Goal: Information Seeking & Learning: Learn about a topic

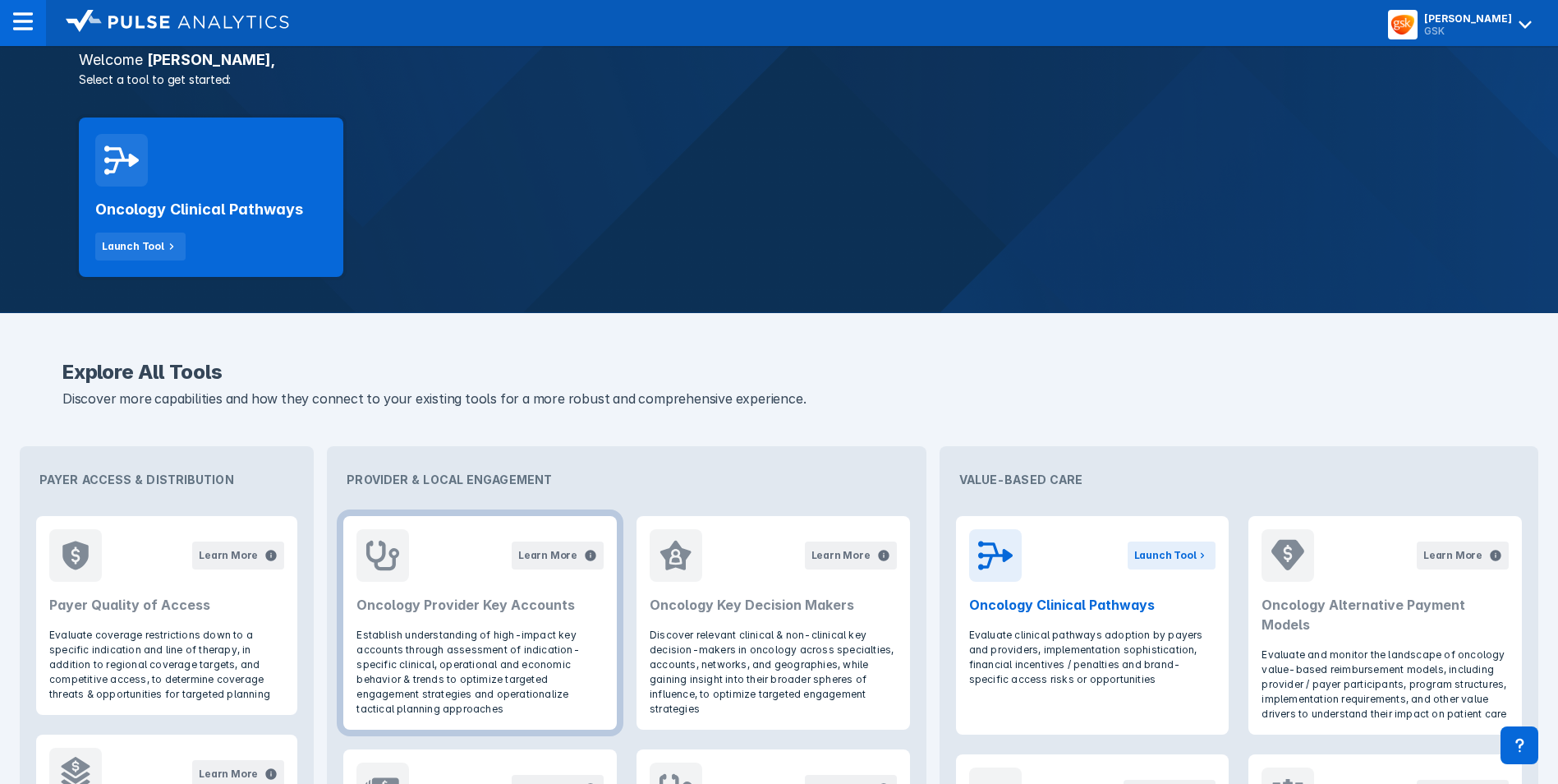
scroll to position [274, 0]
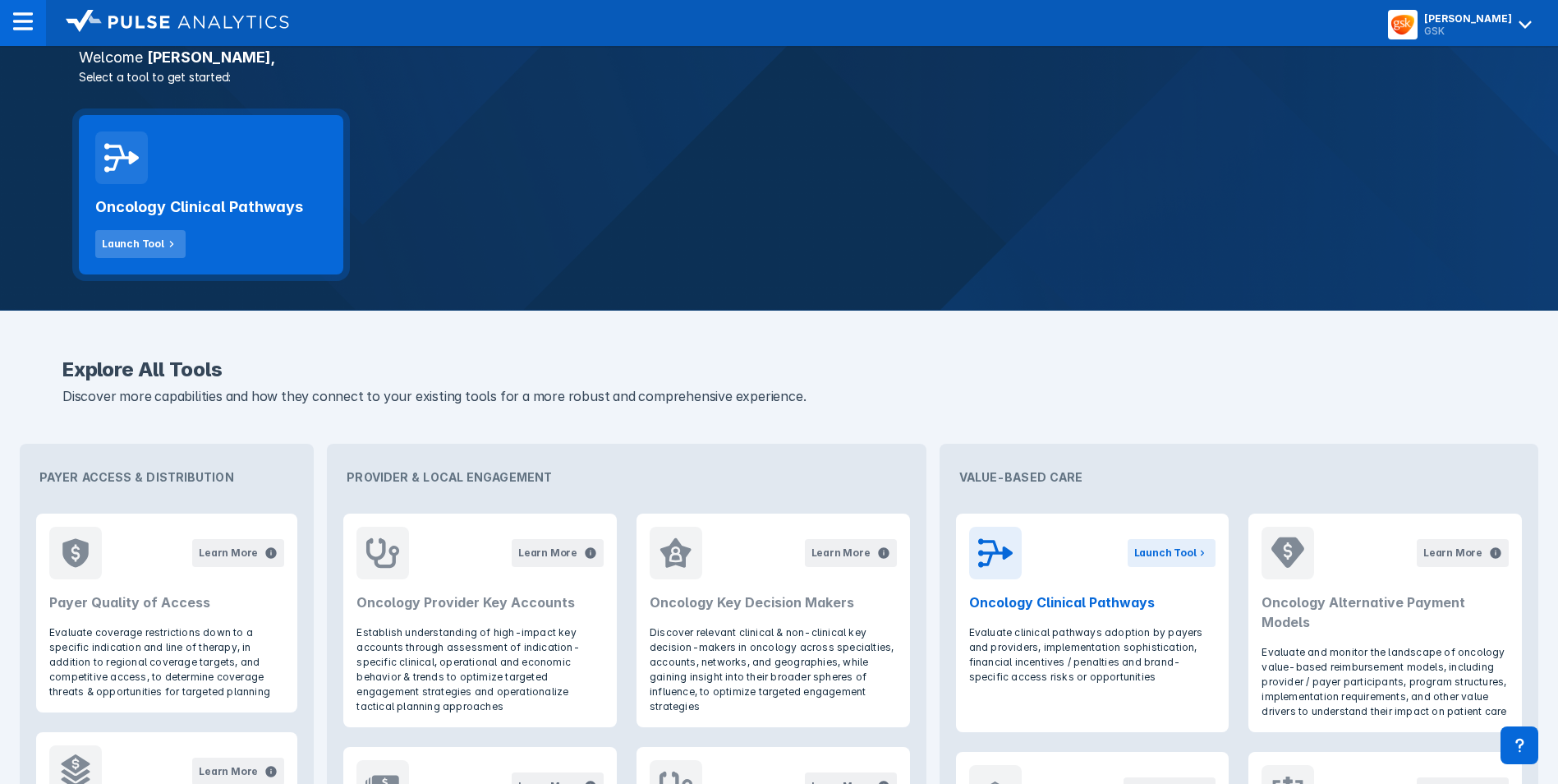
click at [135, 242] on div "Launch Tool" at bounding box center [133, 244] width 62 height 15
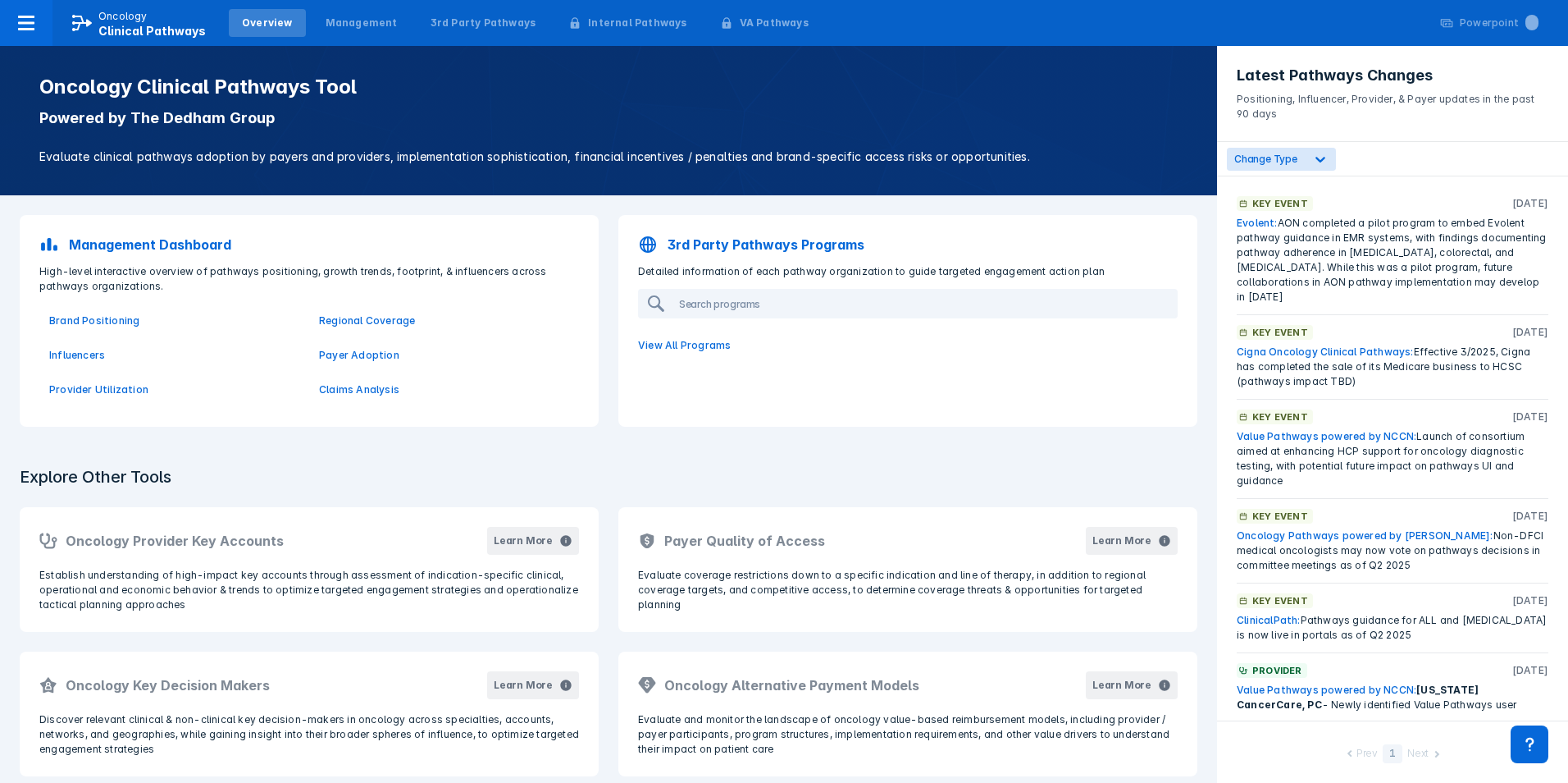
click at [1170, 490] on div "Explore Other Tools Oncology Provider Key Accounts Learn More Establish underst…" at bounding box center [608, 686] width 1217 height 479
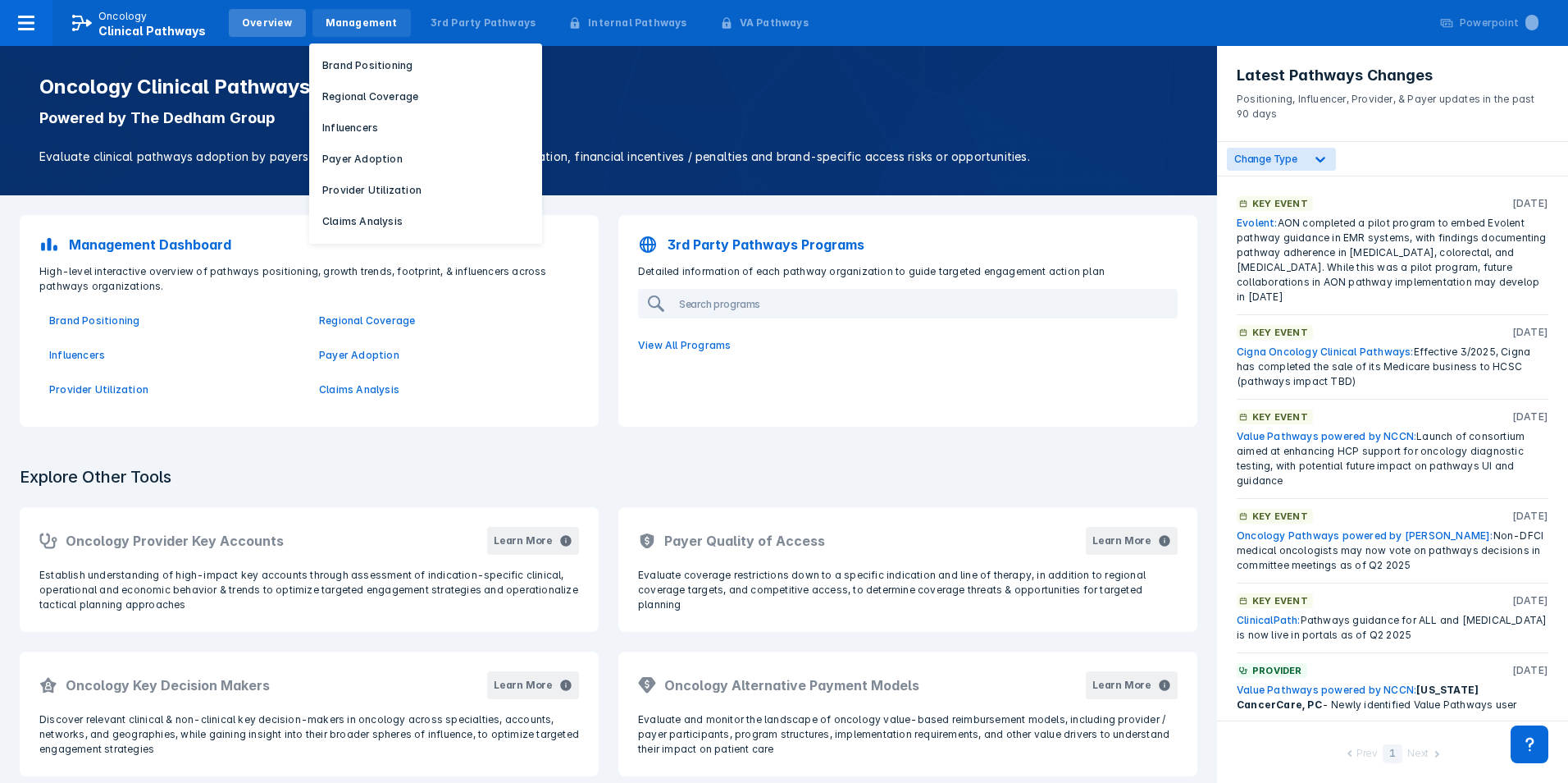
click at [325, 21] on div "Management" at bounding box center [361, 23] width 72 height 15
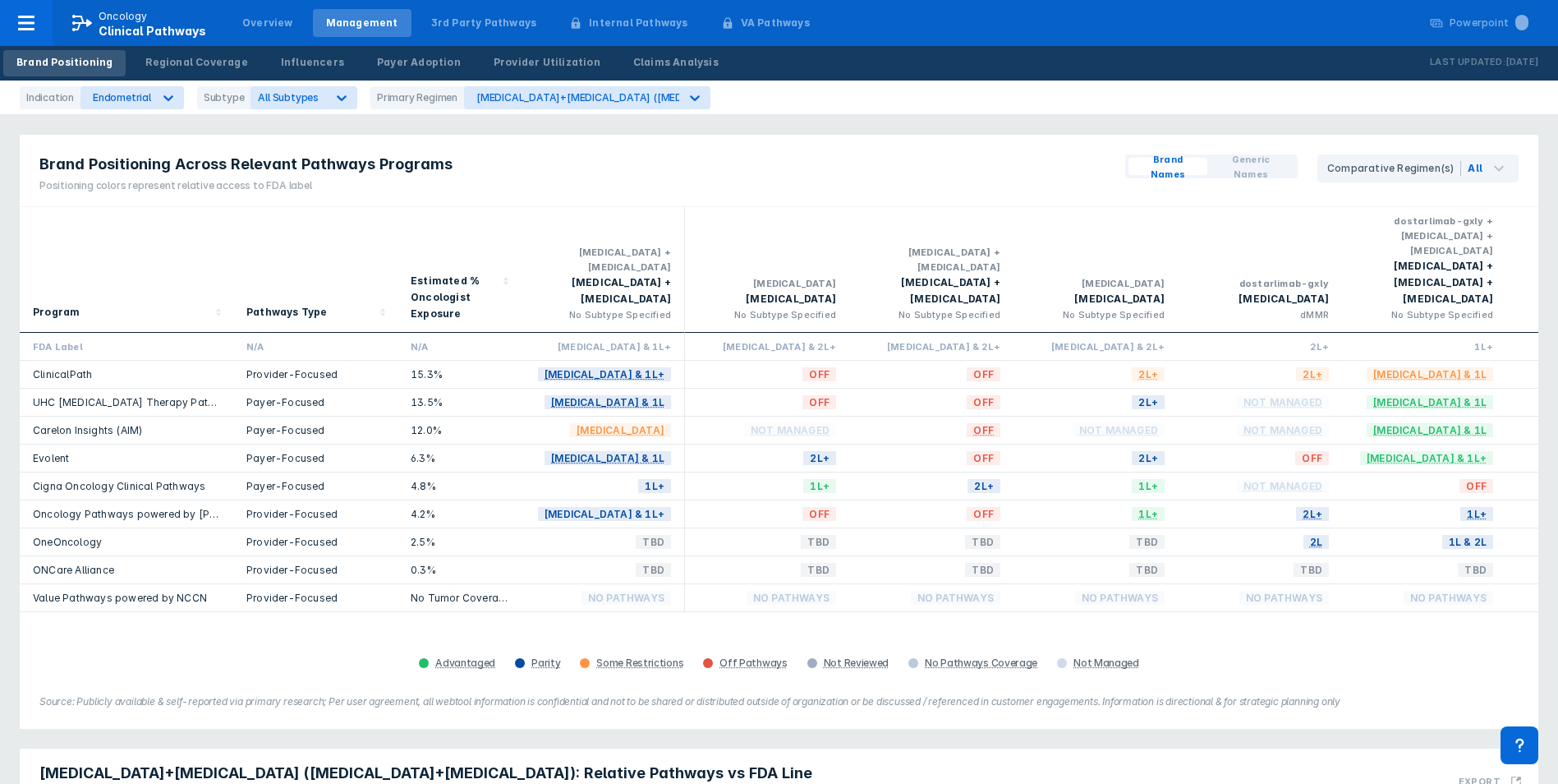
drag, startPoint x: 1128, startPoint y: 470, endPoint x: 1138, endPoint y: 465, distance: 11.2
click at [1128, 500] on div "1L+" at bounding box center [1095, 514] width 164 height 27
click at [296, 473] on div "Payer-Focused" at bounding box center [315, 486] width 164 height 27
click at [604, 98] on div "[MEDICAL_DATA]+[MEDICAL_DATA] ([MEDICAL_DATA]+[MEDICAL_DATA])" at bounding box center [655, 97] width 358 height 12
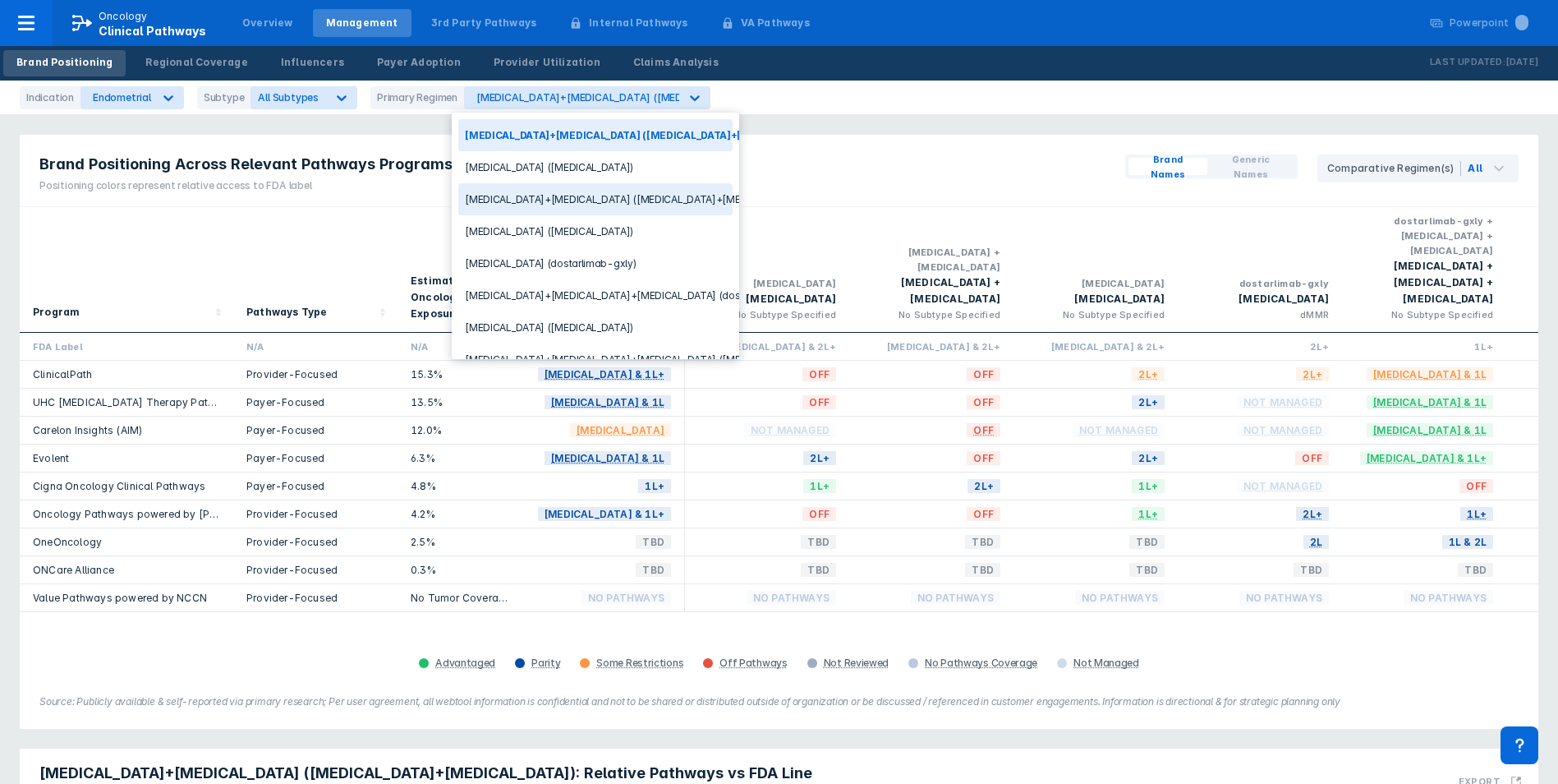
scroll to position [100, 0]
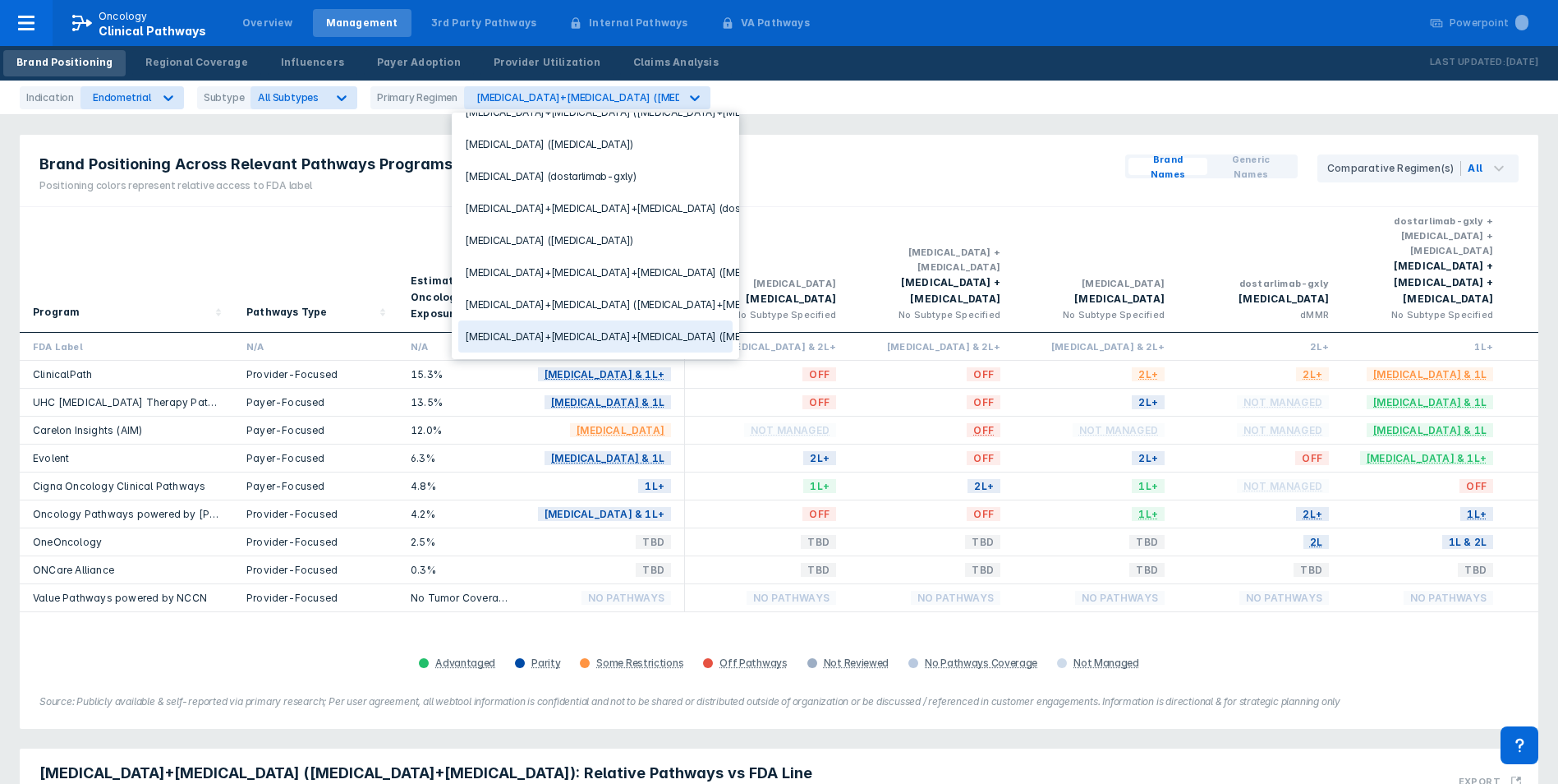
click at [655, 326] on div "[MEDICAL_DATA]+[MEDICAL_DATA]+[MEDICAL_DATA] ([MEDICAL_DATA]+[MEDICAL_DATA]+[ME…" at bounding box center [595, 336] width 275 height 32
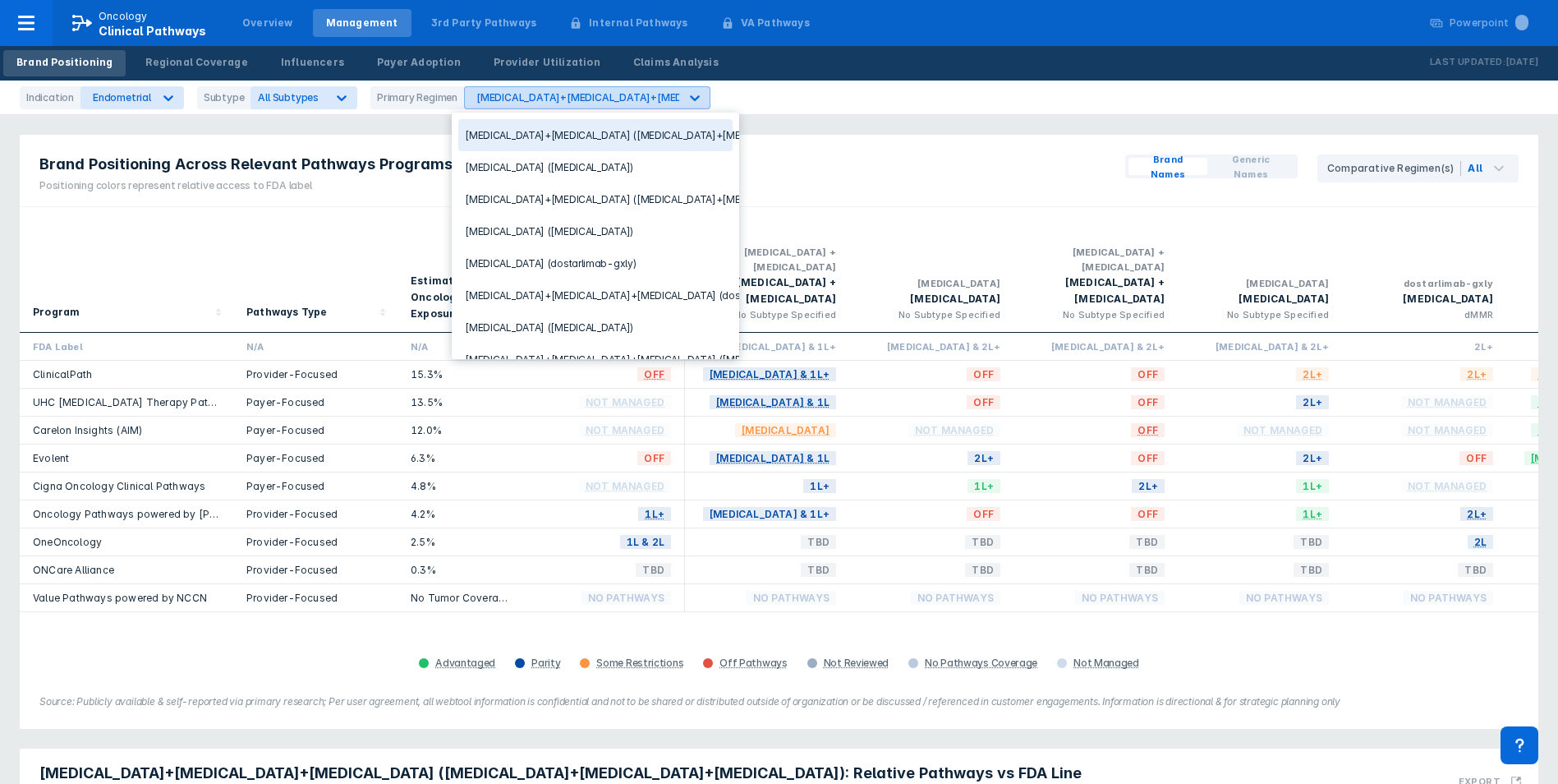
click at [490, 100] on div "[MEDICAL_DATA]+[MEDICAL_DATA]+[MEDICAL_DATA] ([MEDICAL_DATA]+[MEDICAL_DATA]+[ME…" at bounding box center [746, 97] width 539 height 12
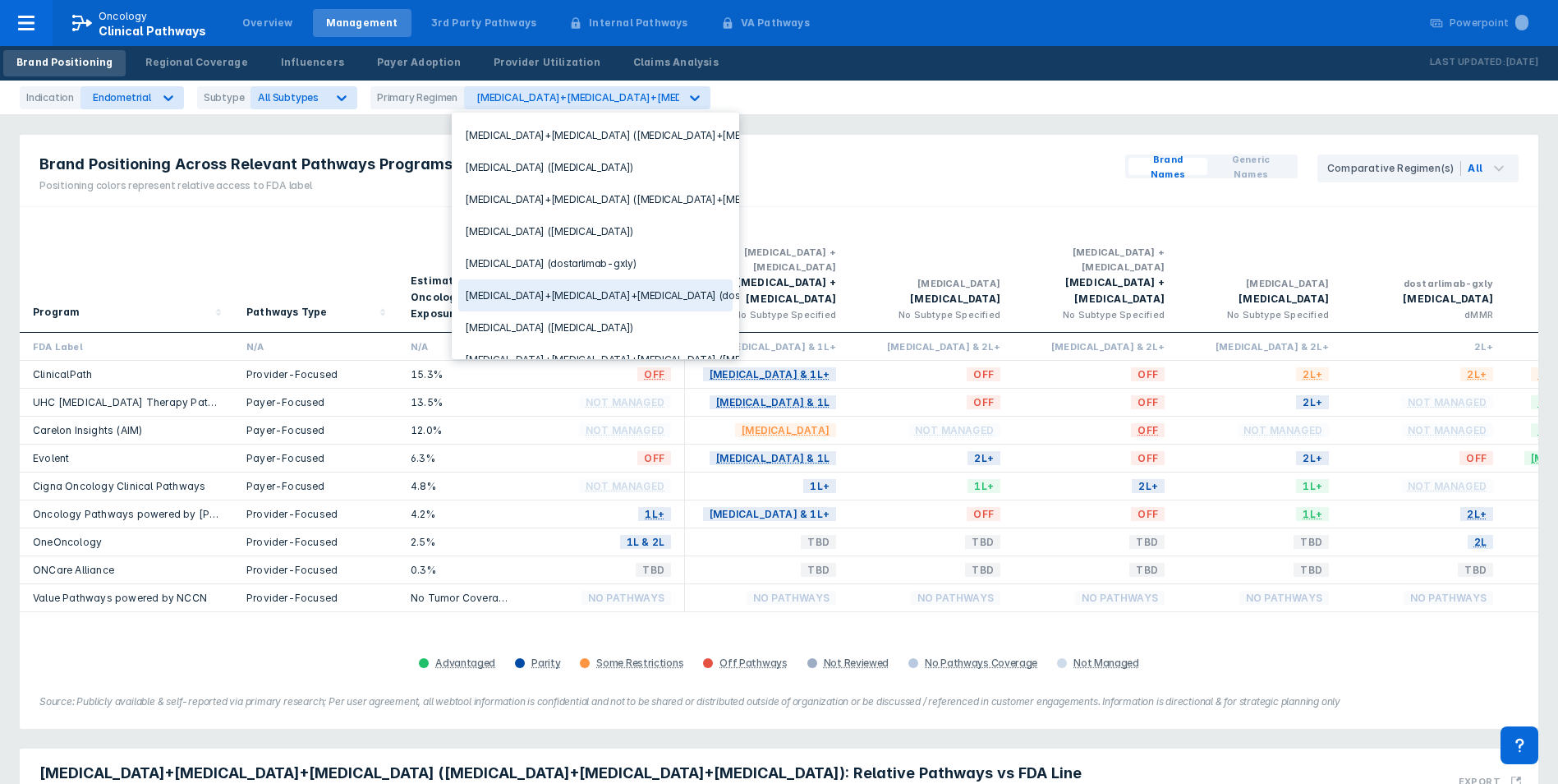
scroll to position [100, 0]
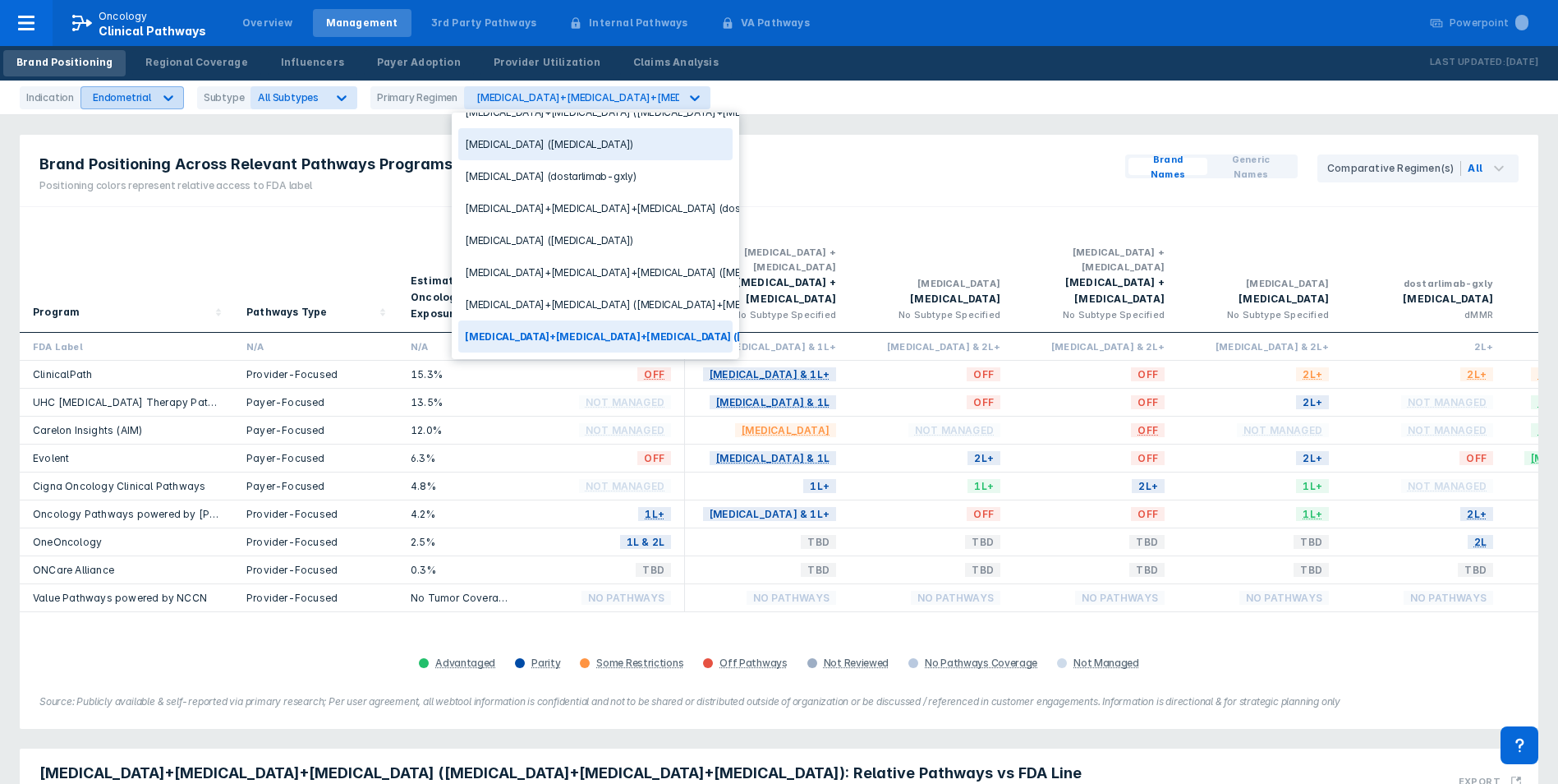
click at [147, 97] on div "Endometrial" at bounding box center [117, 97] width 71 height 21
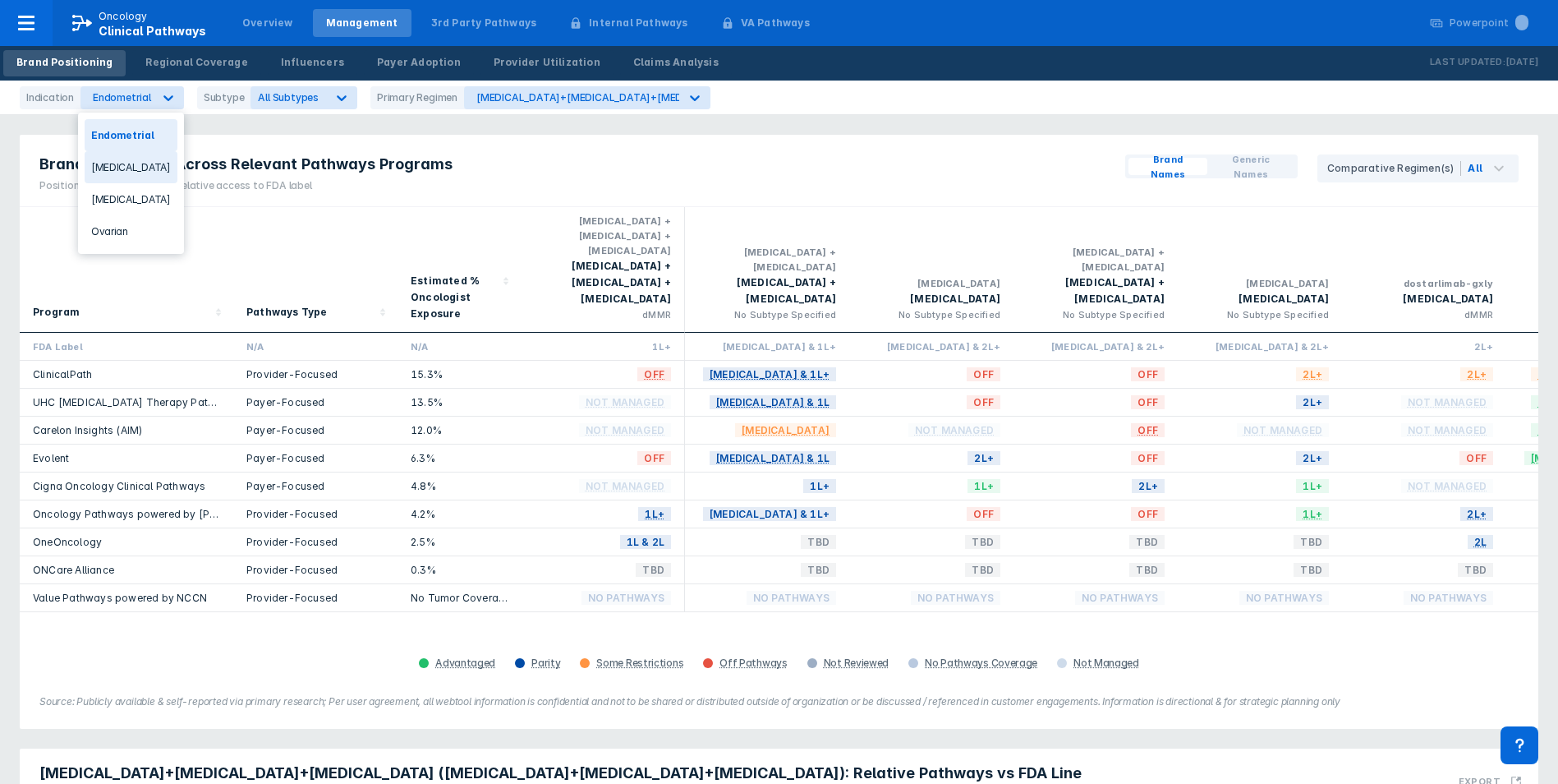
click at [133, 171] on div "[MEDICAL_DATA]" at bounding box center [130, 167] width 93 height 32
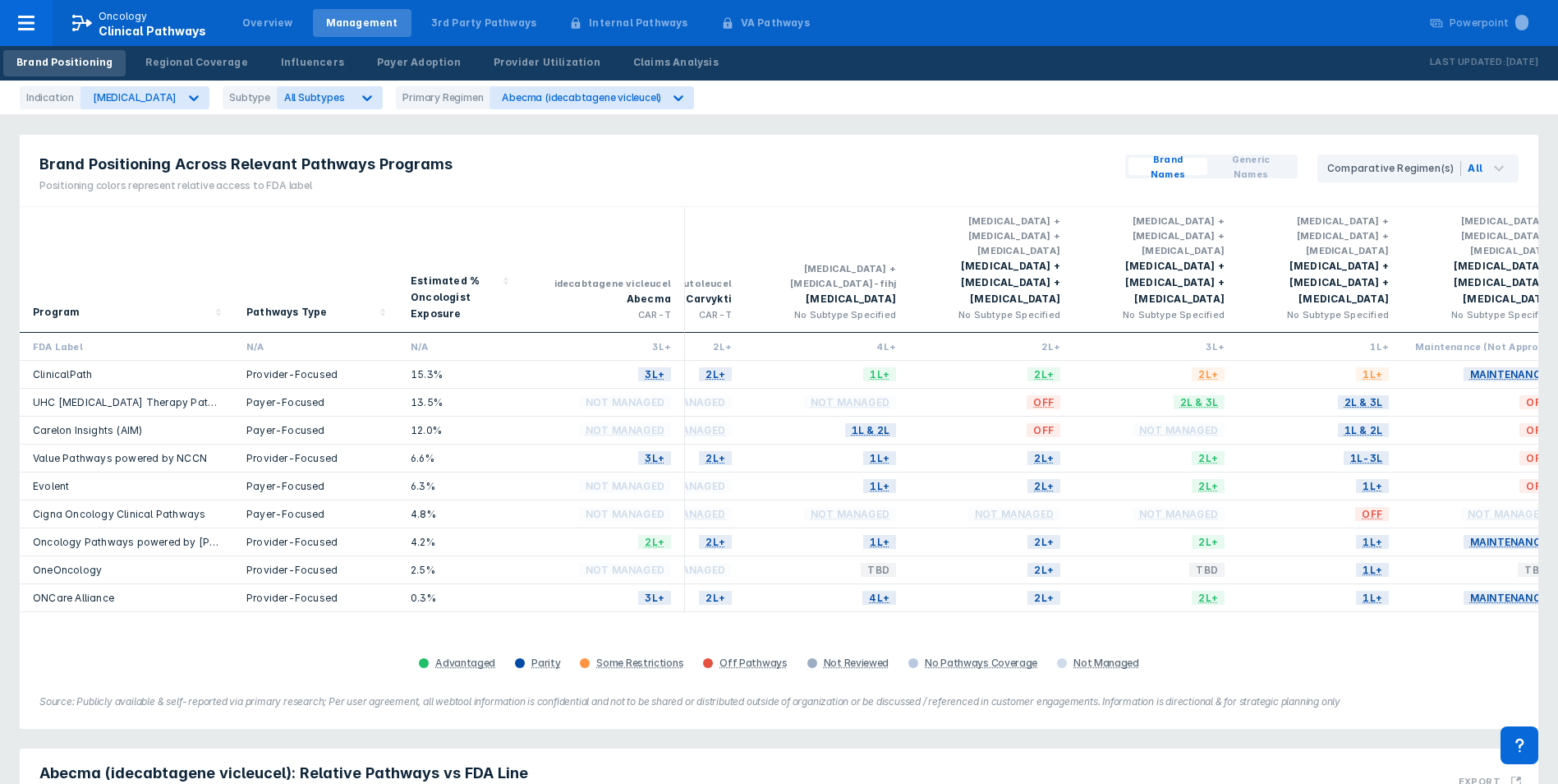
scroll to position [0, 446]
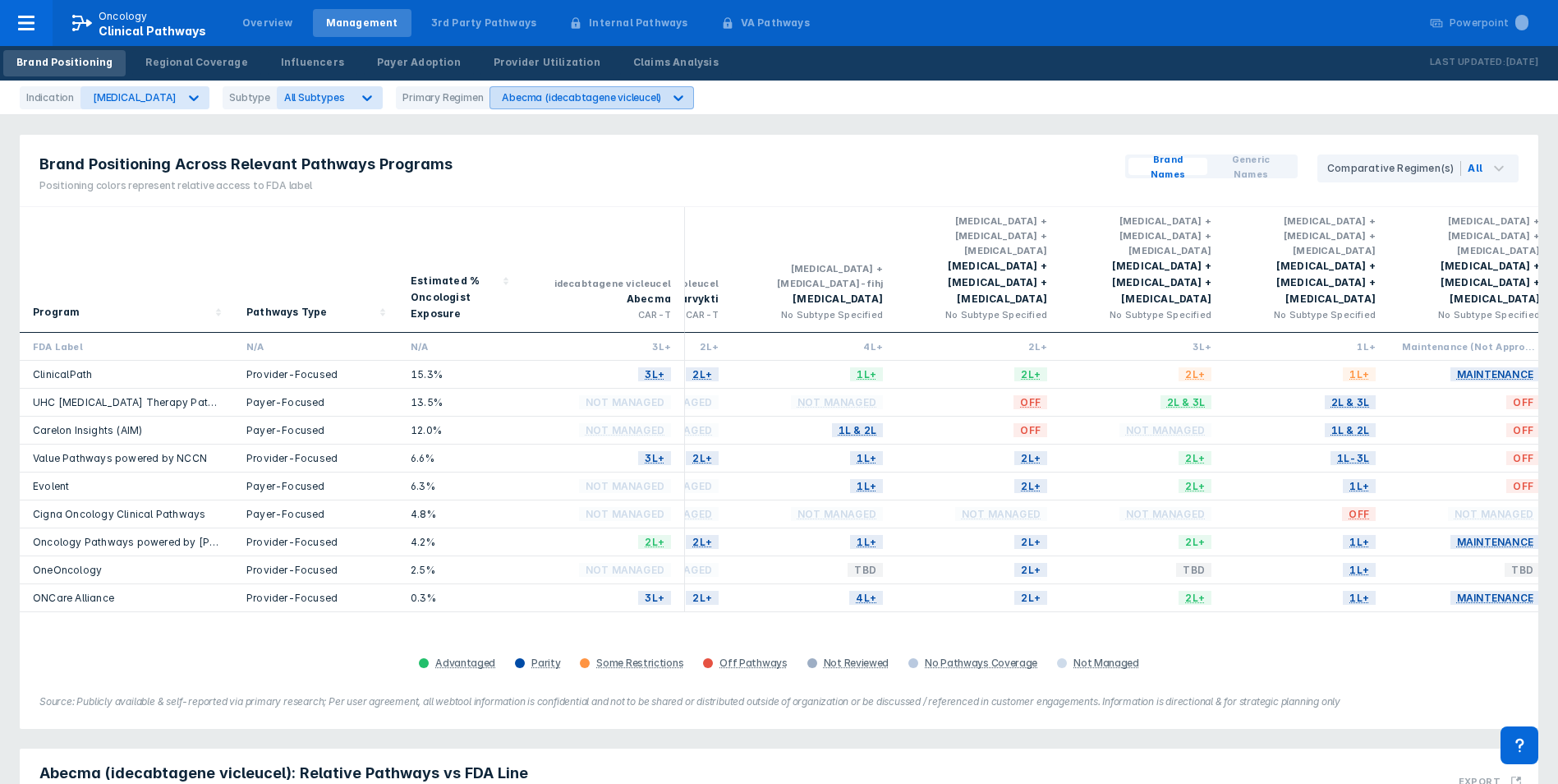
click at [606, 97] on div "Abecma (idecabtagene vicleucel)" at bounding box center [582, 97] width 159 height 12
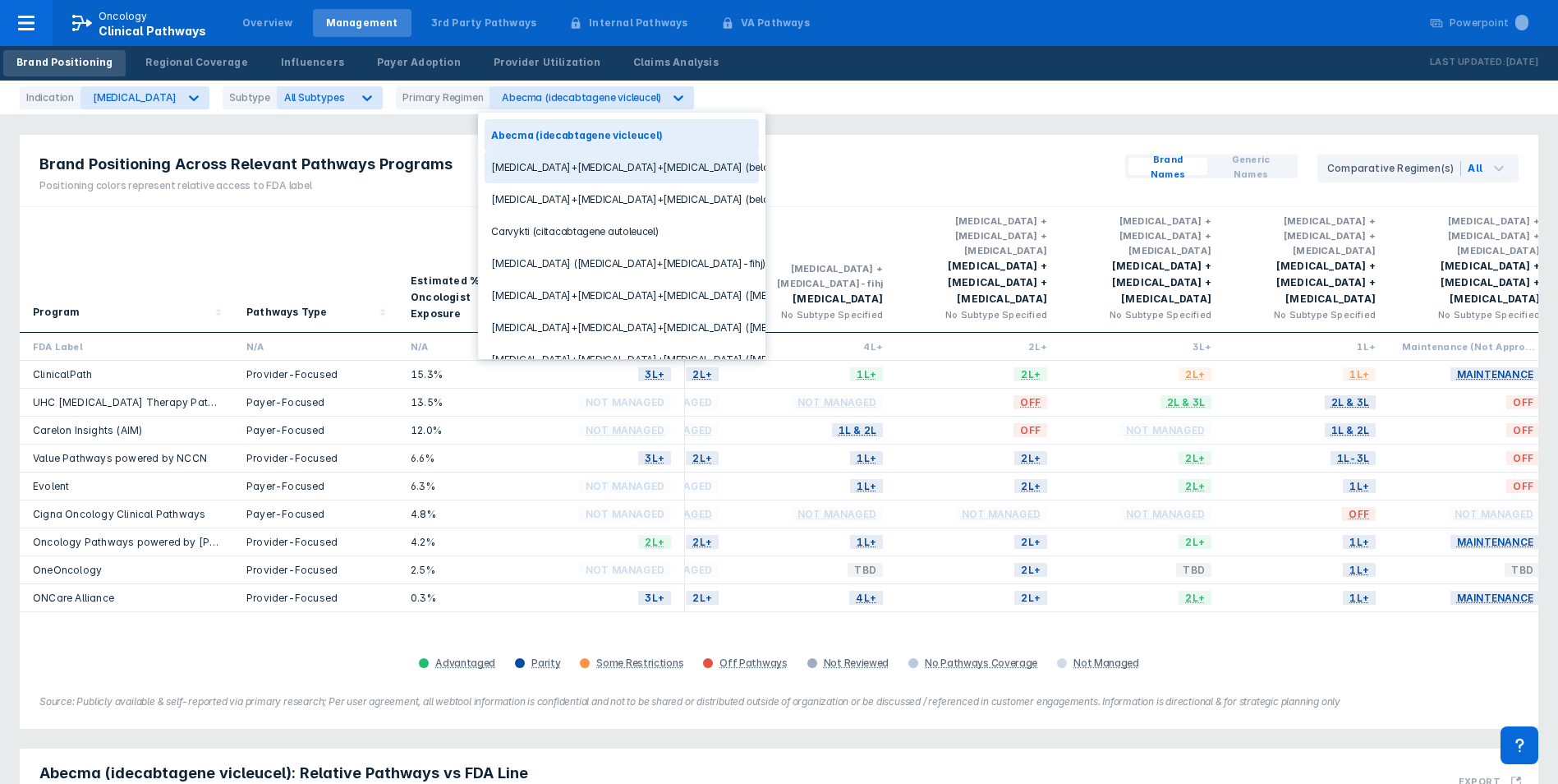
click at [697, 173] on div "[MEDICAL_DATA]+[MEDICAL_DATA]+[MEDICAL_DATA] (belantamab mafodotin-blmf+[MEDICA…" at bounding box center [622, 167] width 275 height 32
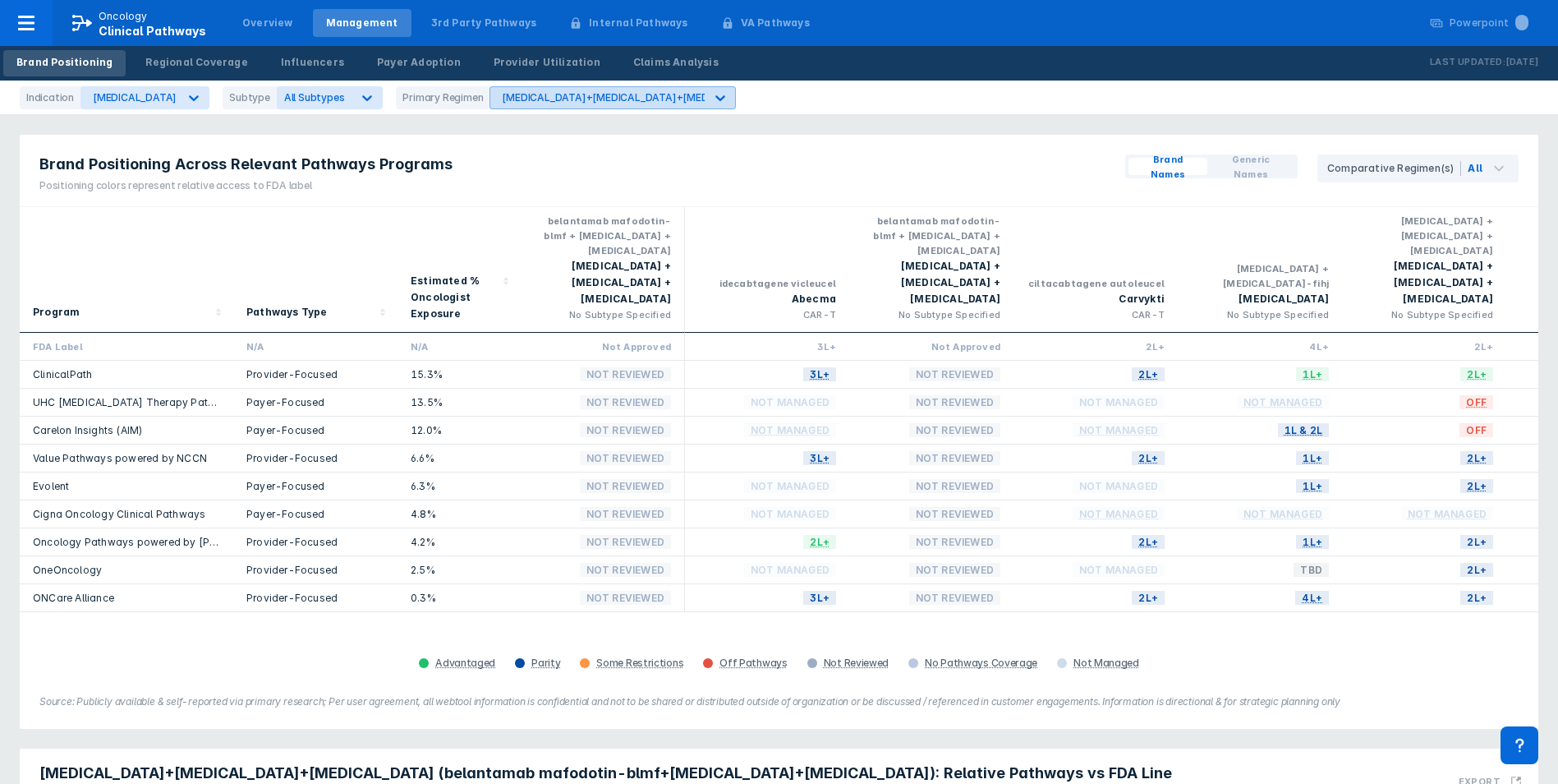
click at [713, 93] on icon at bounding box center [721, 98] width 16 height 16
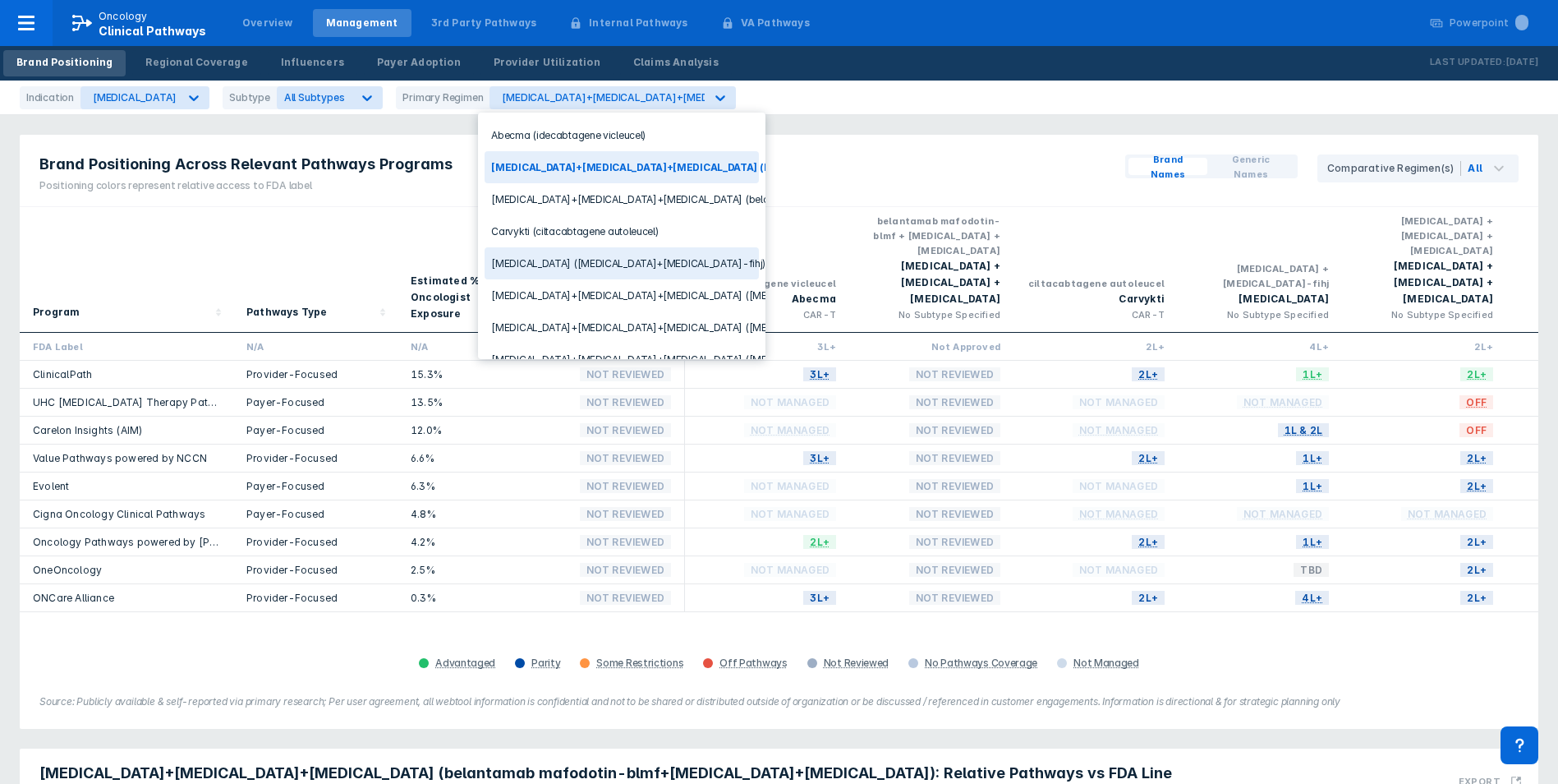
click at [627, 268] on div "[MEDICAL_DATA] ([MEDICAL_DATA]+[MEDICAL_DATA]-fihj)" at bounding box center [622, 263] width 275 height 32
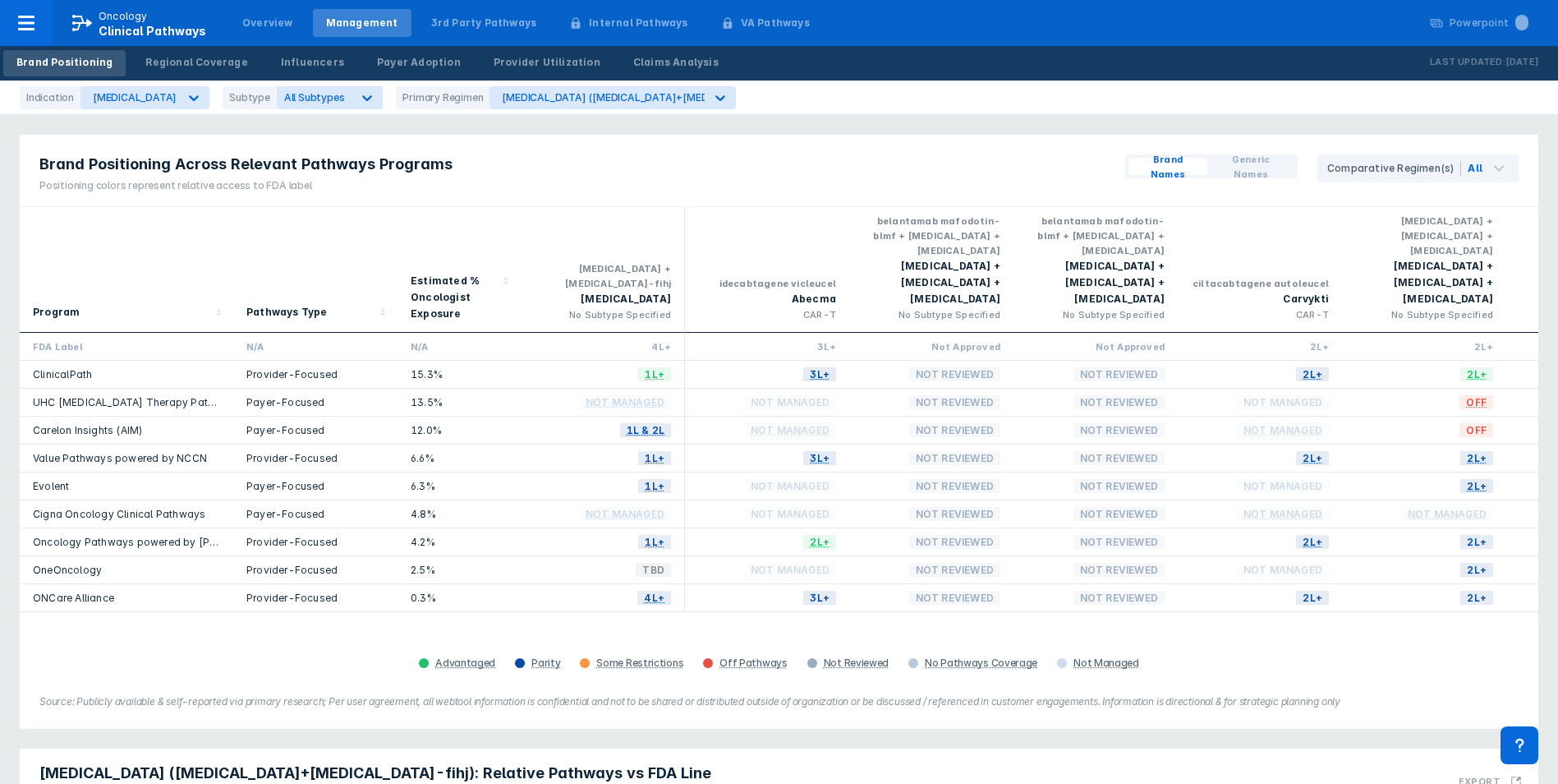
click at [1042, 610] on div "Program Pathways Type Estimated % Oncologist Exposure [MEDICAL_DATA] + [MEDICAL…" at bounding box center [779, 441] width 1519 height 467
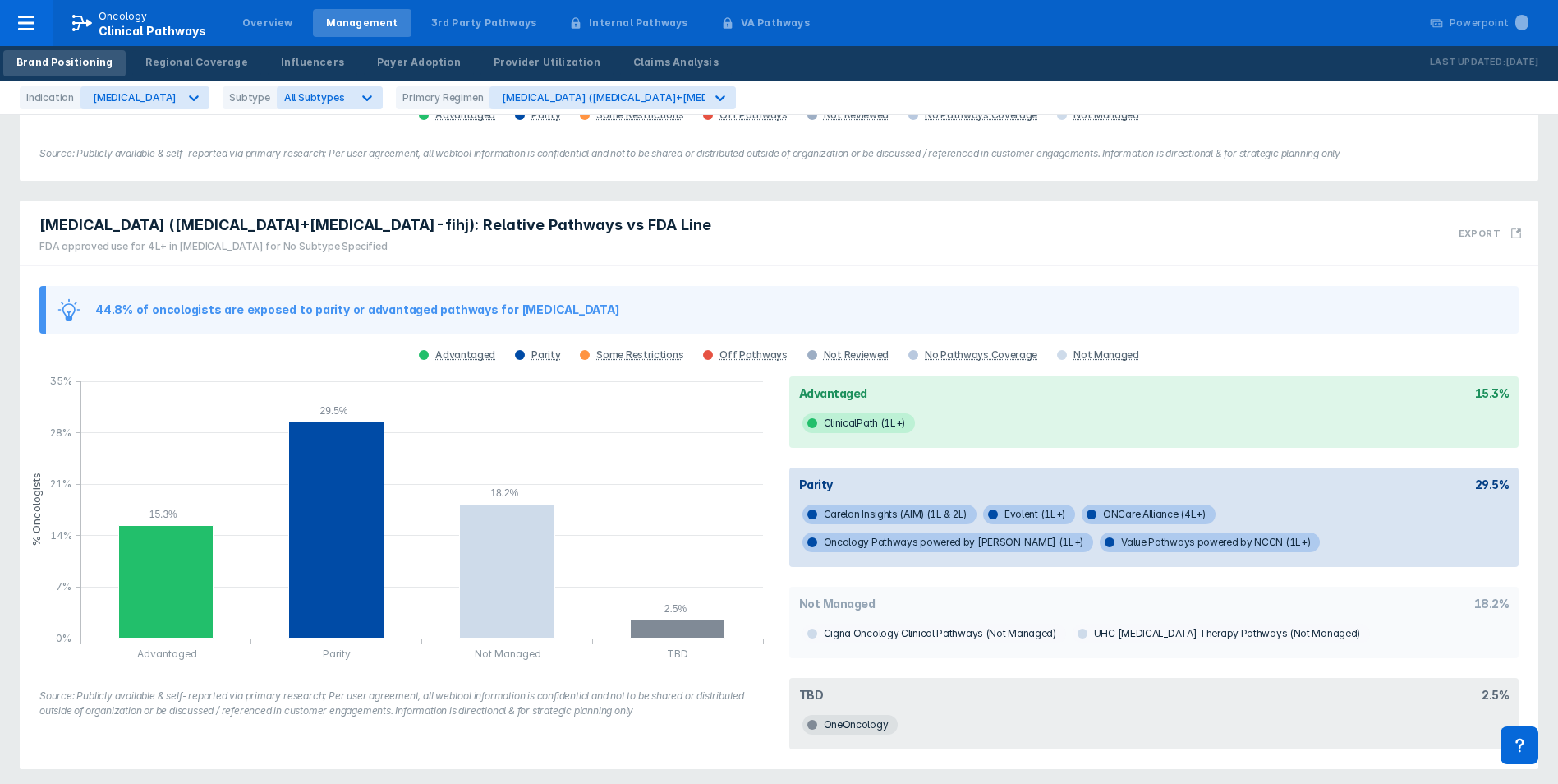
scroll to position [549, 0]
click at [1311, 266] on div "44.8% of oncologists are exposed to parity or advantaged pathways for [MEDICAL_…" at bounding box center [779, 517] width 1519 height 503
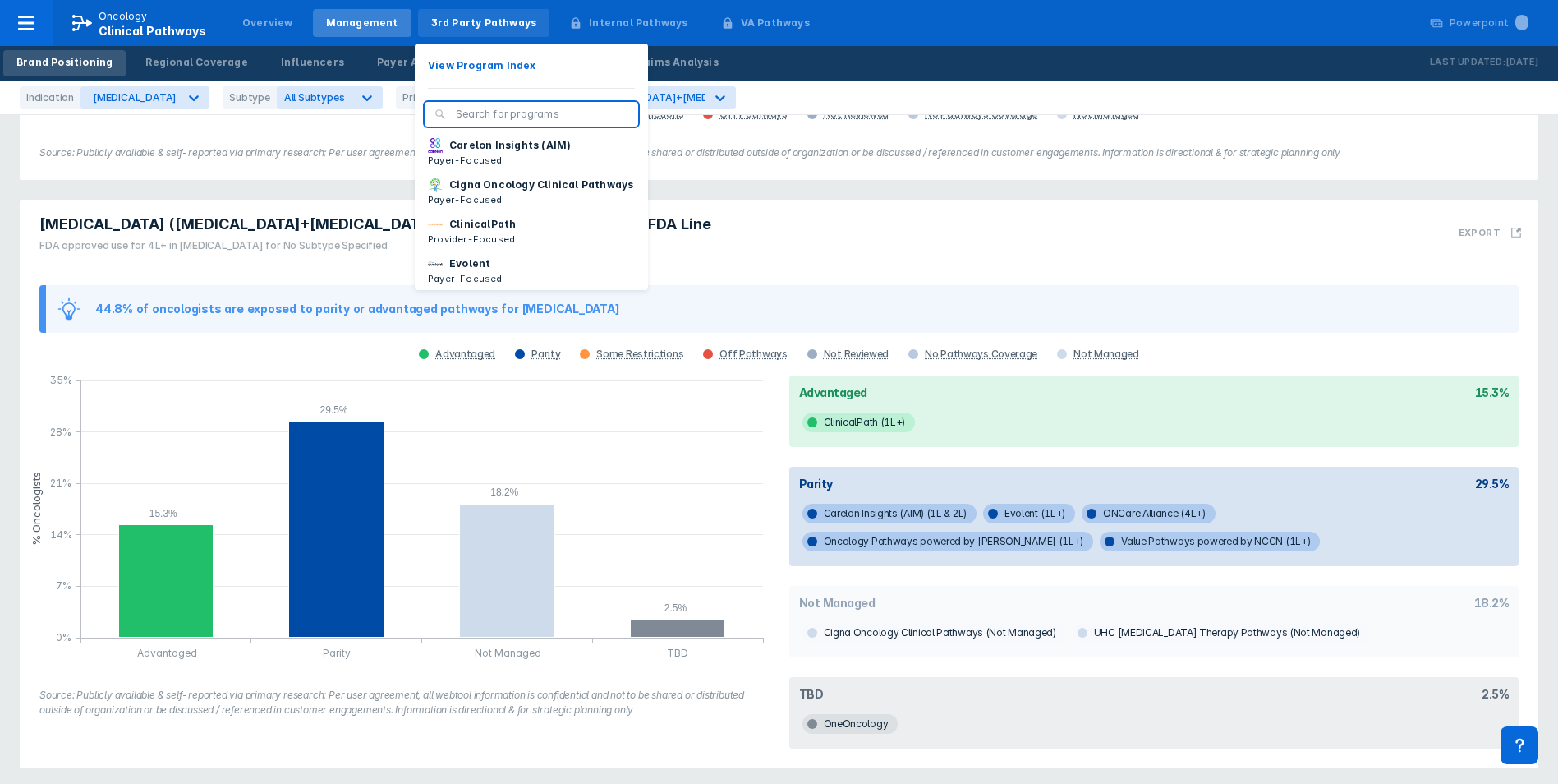
click at [472, 25] on div "3rd Party Pathways" at bounding box center [485, 23] width 106 height 15
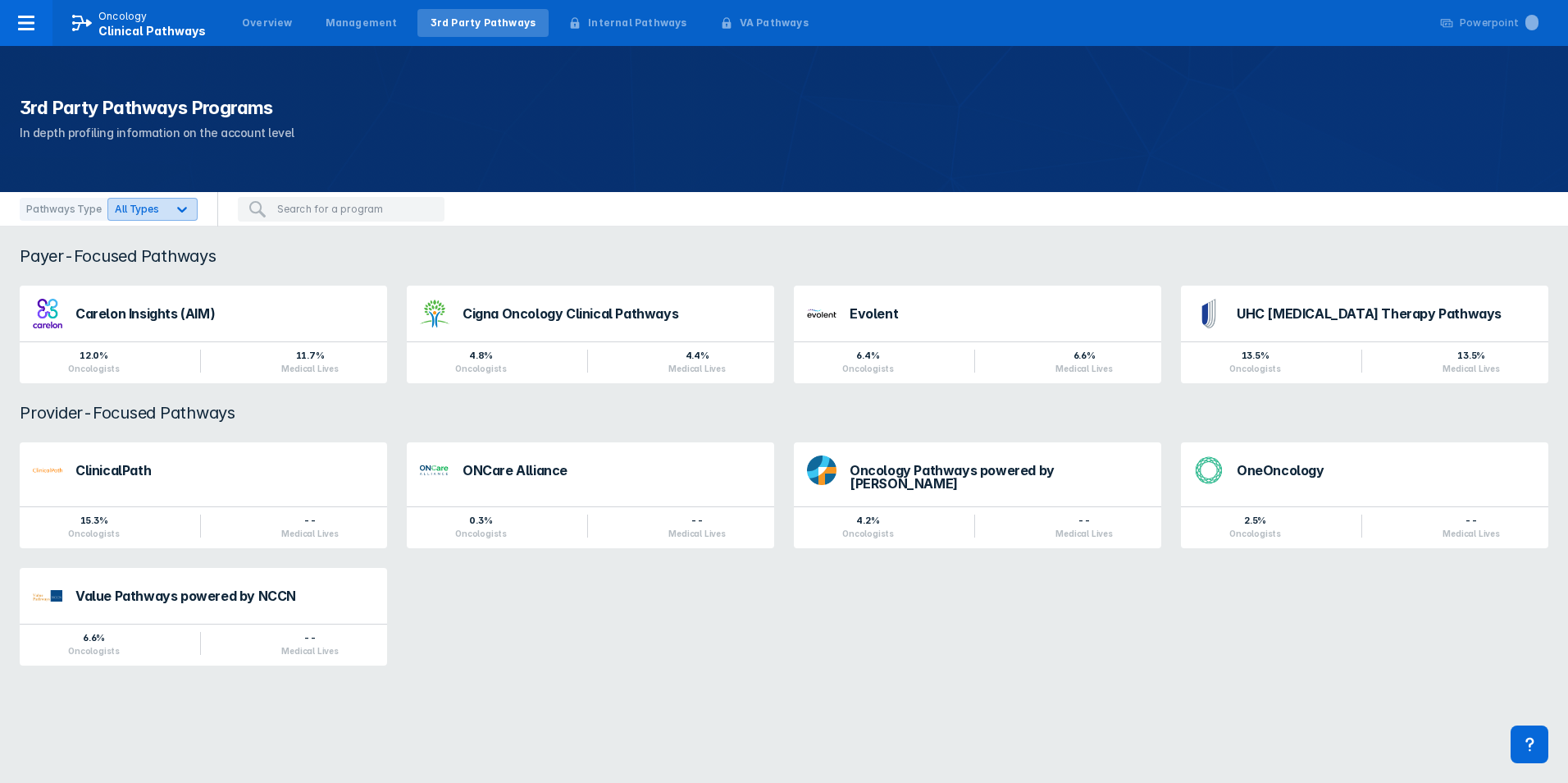
click at [178, 209] on icon at bounding box center [182, 209] width 10 height 5
click at [559, 318] on div "Cigna Oncology Clinical Pathways" at bounding box center [612, 312] width 298 height 13
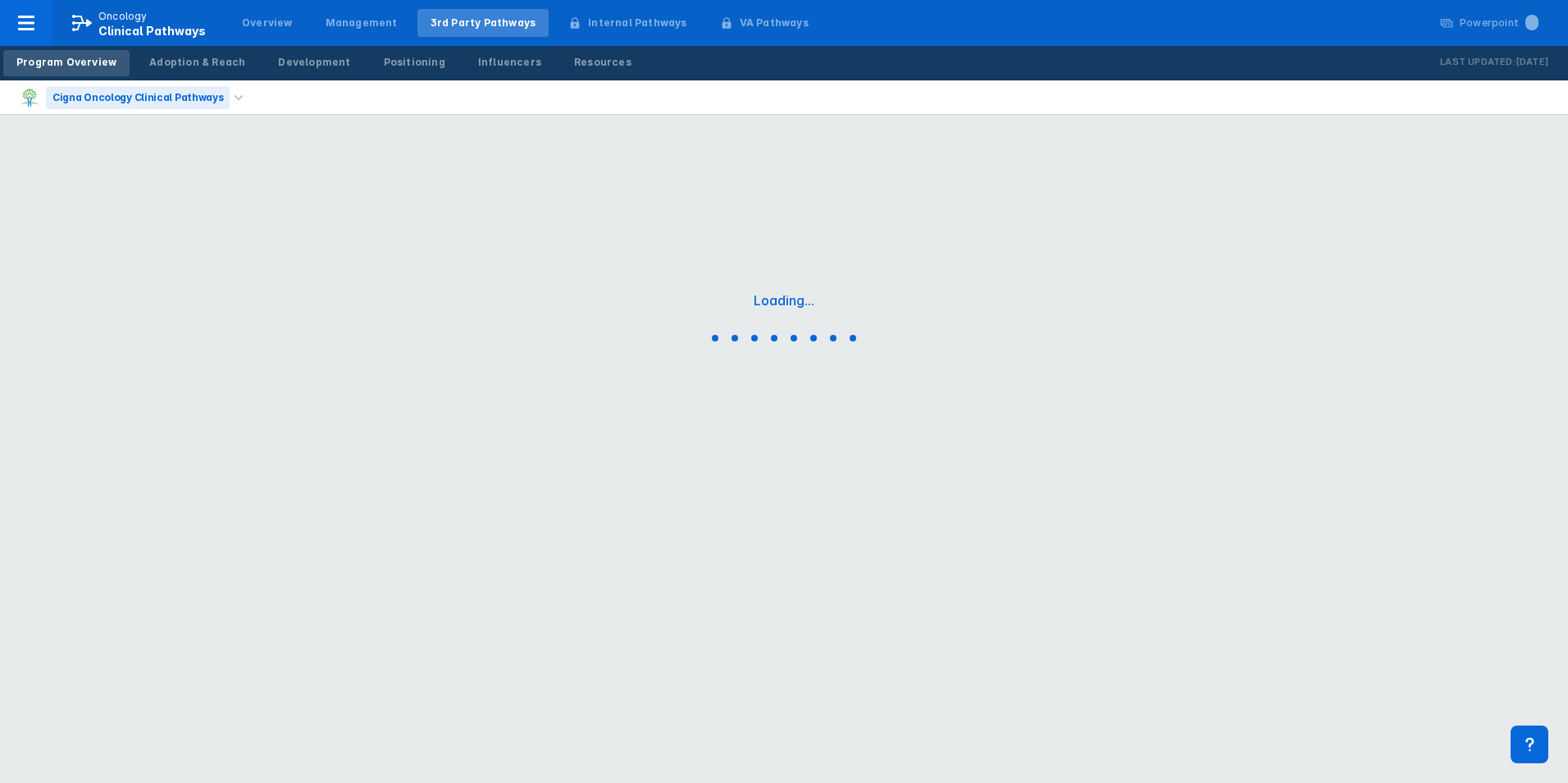
click at [137, 96] on div "Cigna Oncology Clinical Pathways" at bounding box center [137, 97] width 184 height 23
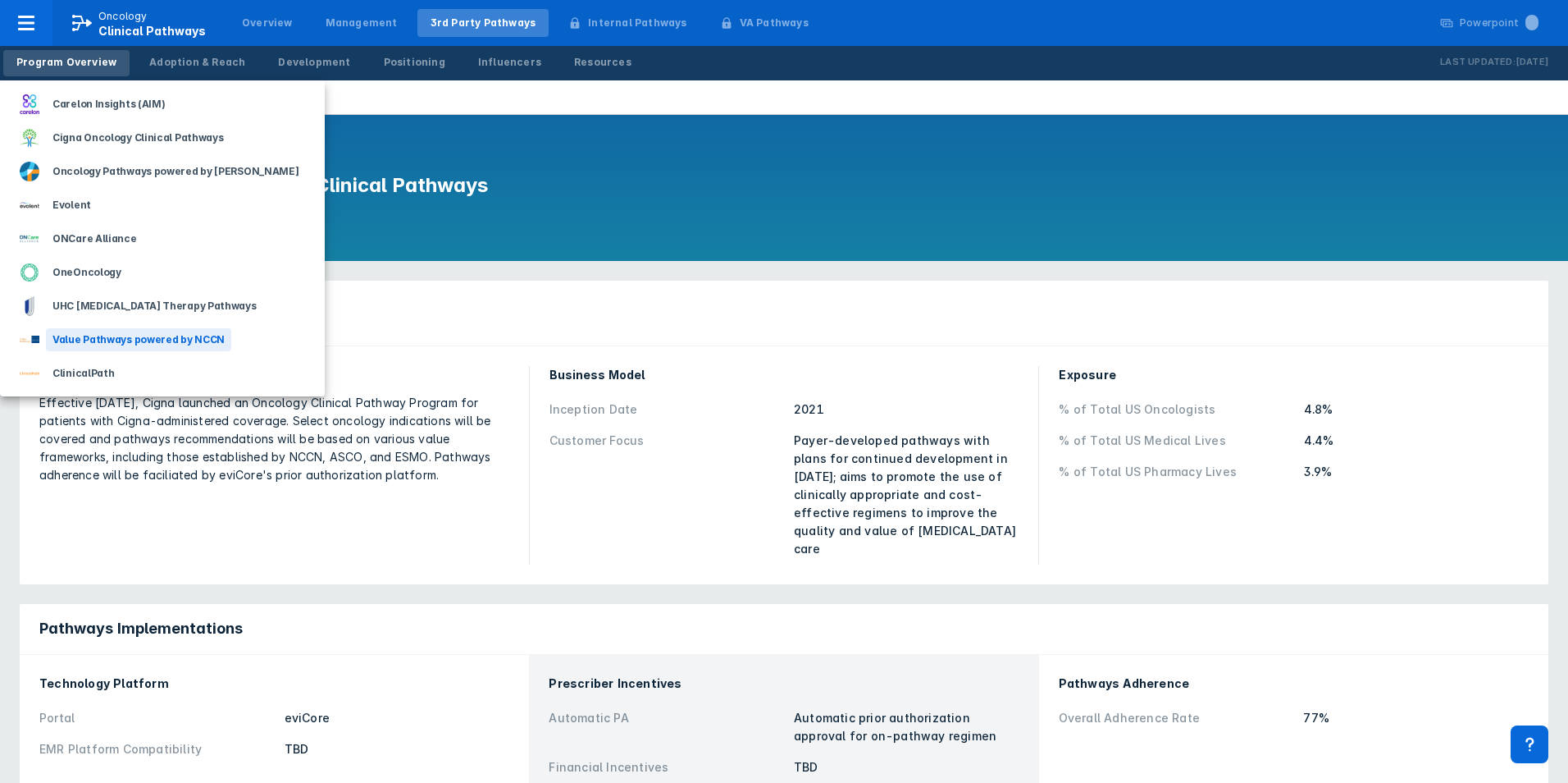
click at [127, 342] on div "Value Pathways powered by NCCN" at bounding box center [138, 339] width 186 height 23
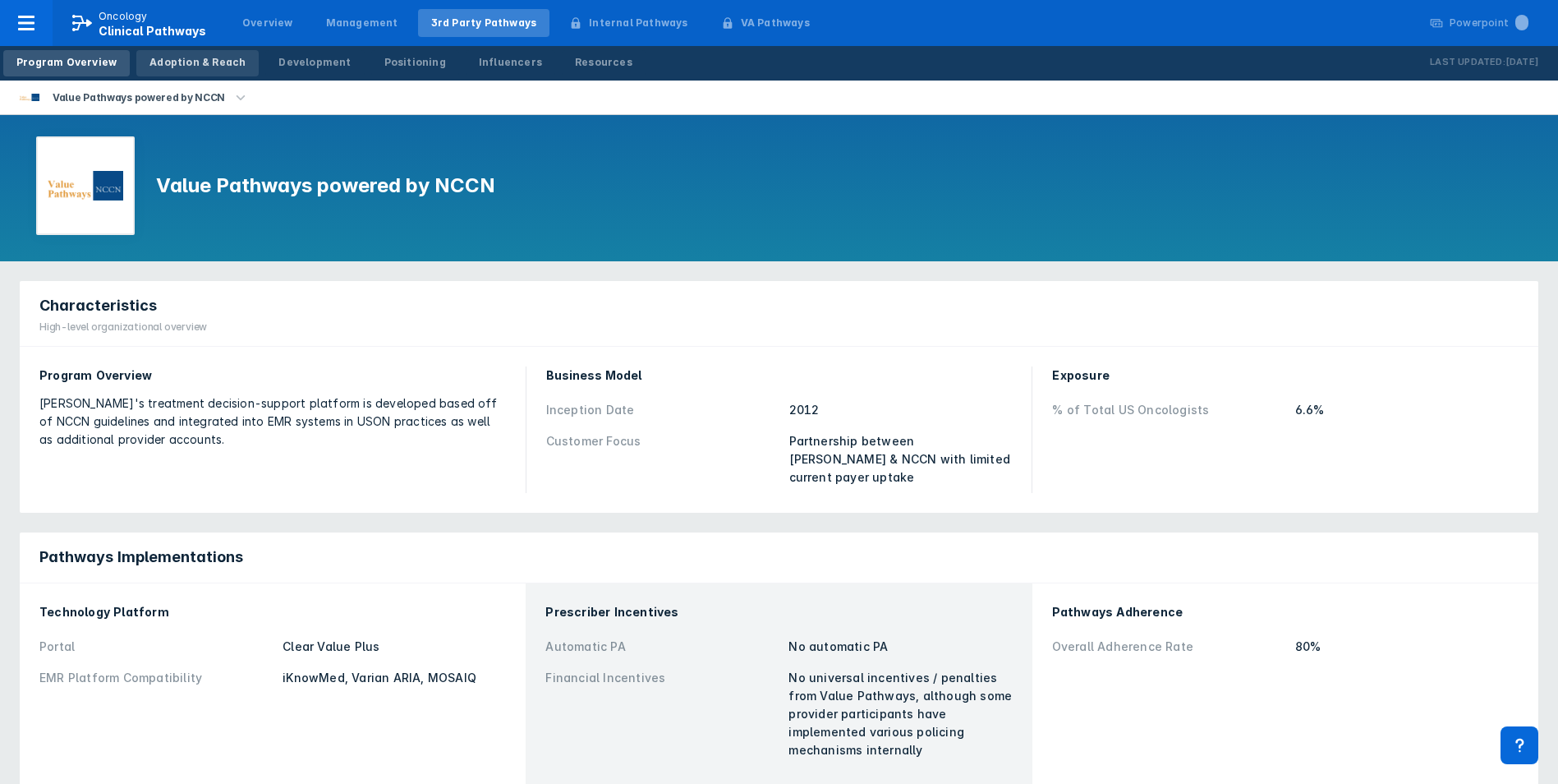
click at [155, 54] on link "Adoption & Reach" at bounding box center [198, 63] width 123 height 27
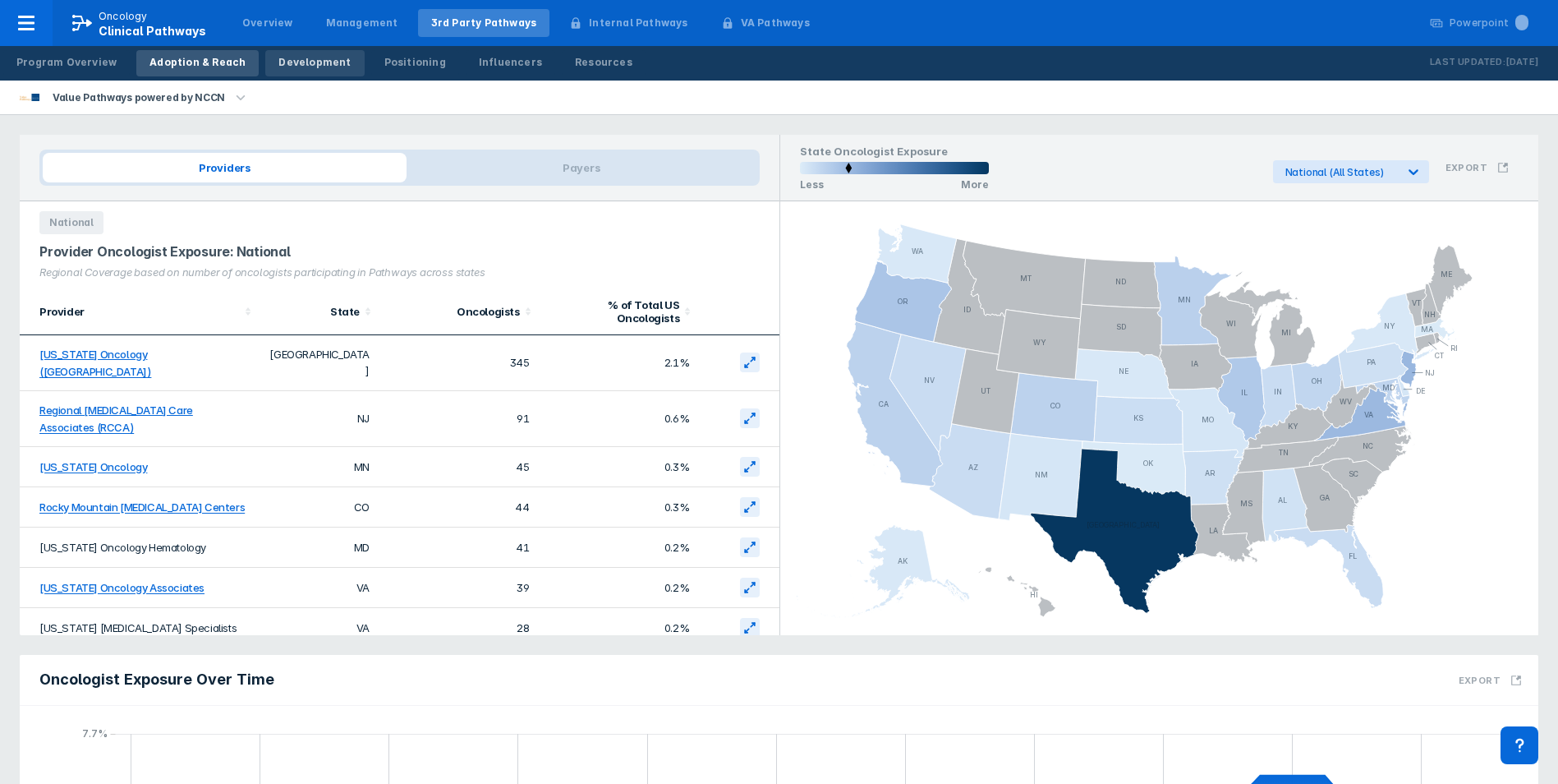
click at [286, 61] on div "Development" at bounding box center [314, 62] width 72 height 15
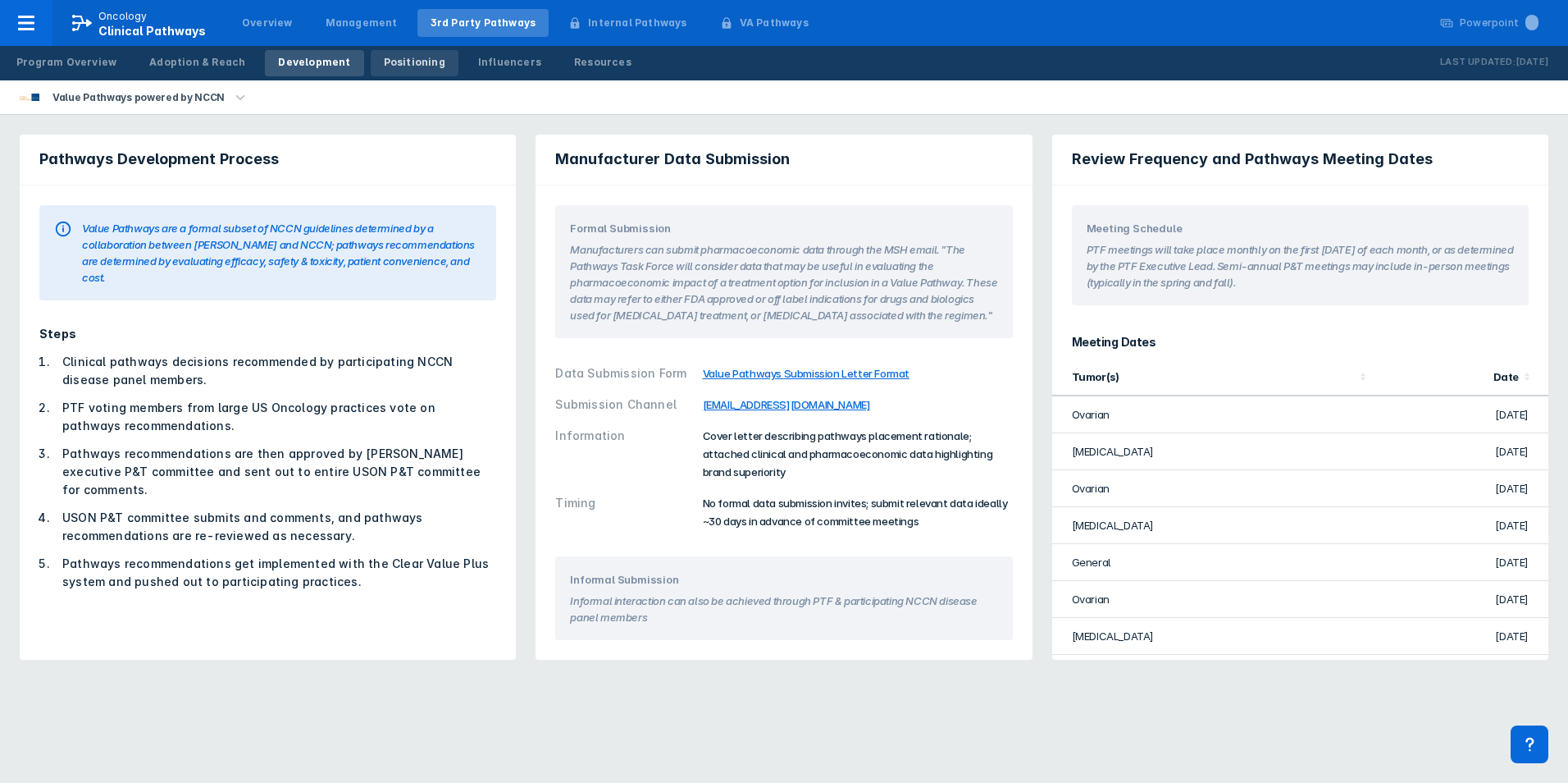
click at [406, 60] on div "Positioning" at bounding box center [414, 62] width 61 height 15
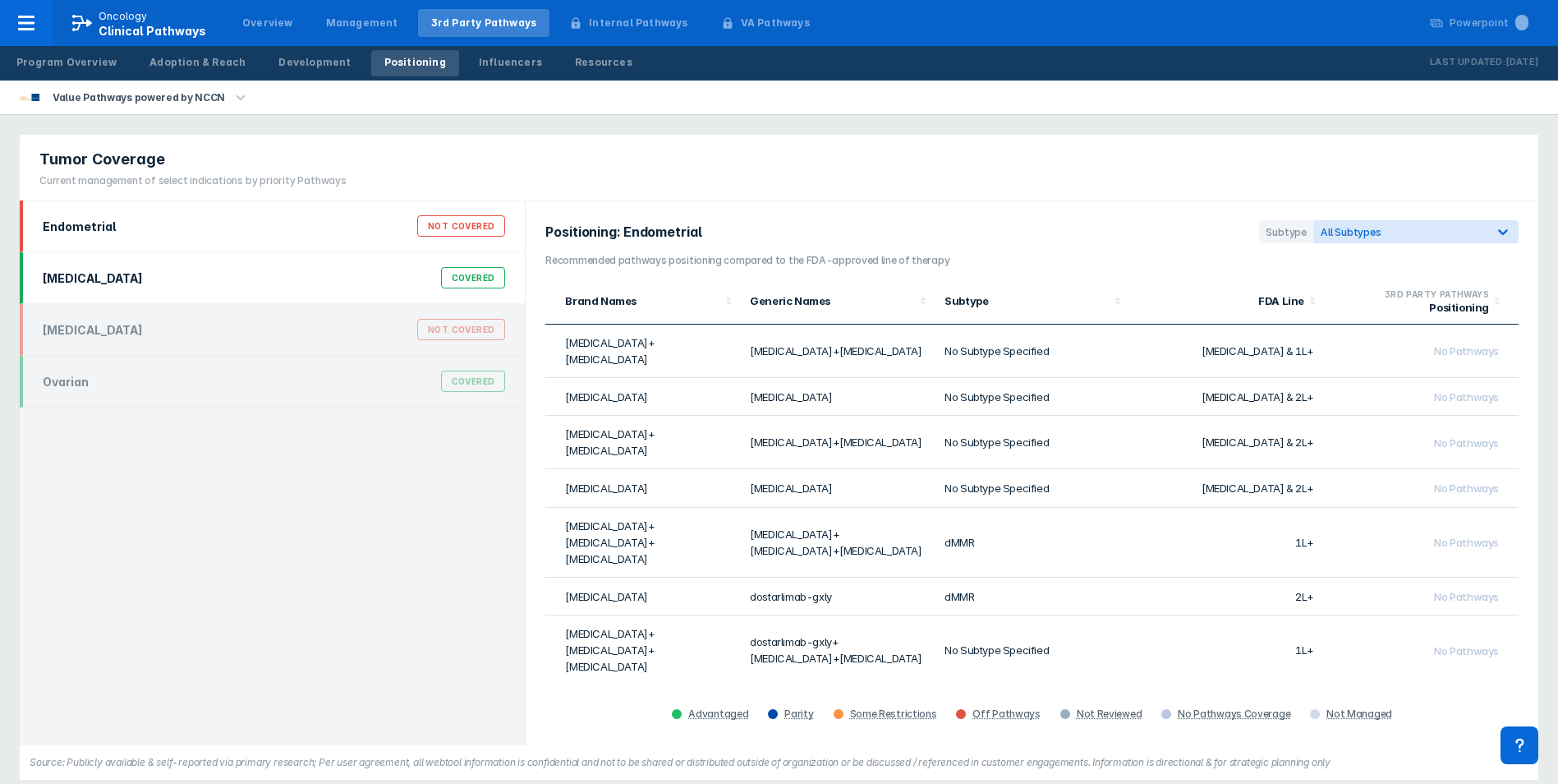
click at [107, 286] on div "[MEDICAL_DATA] Covered" at bounding box center [274, 278] width 482 height 31
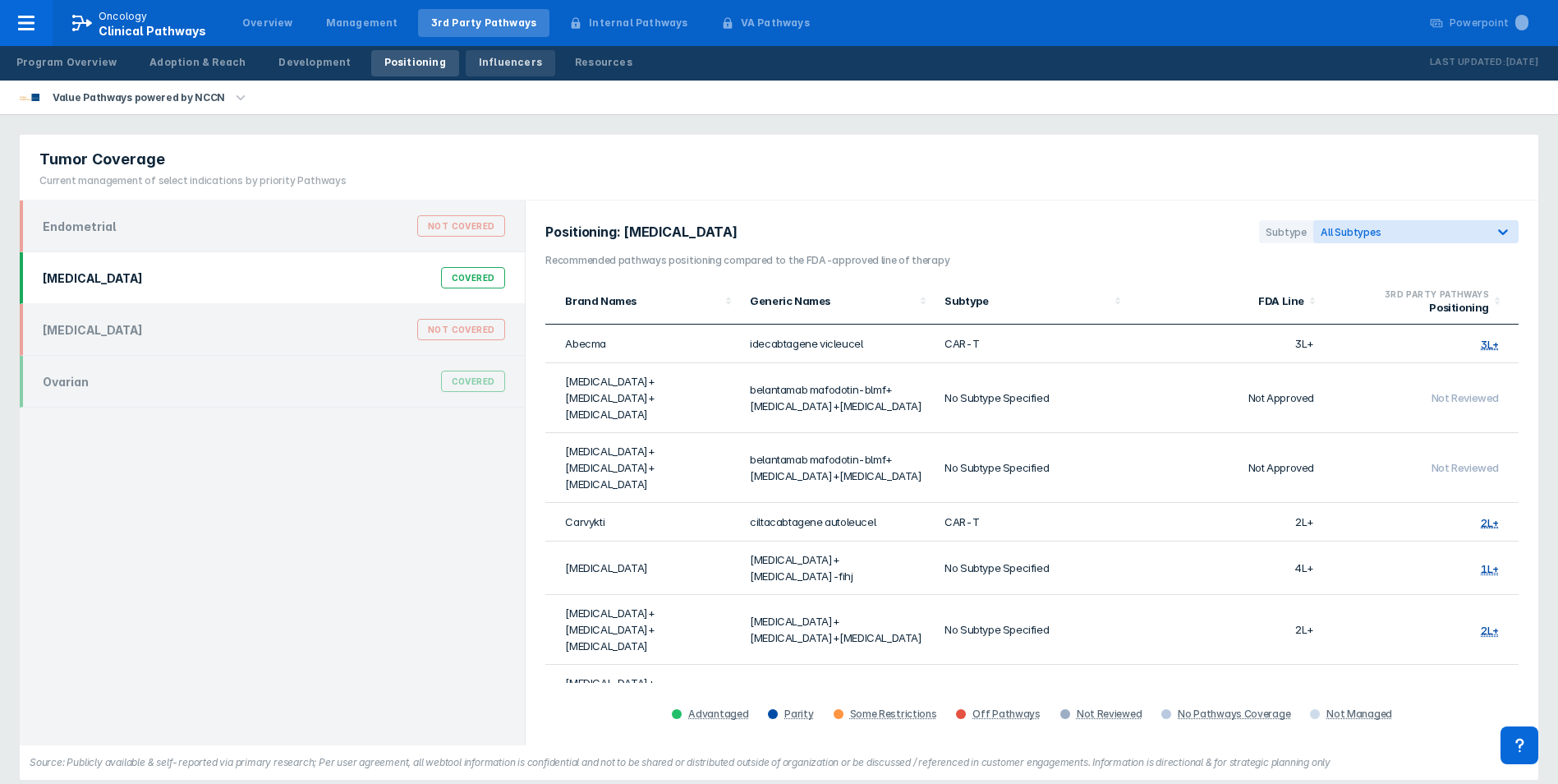
click at [493, 60] on div "Influencers" at bounding box center [510, 62] width 63 height 15
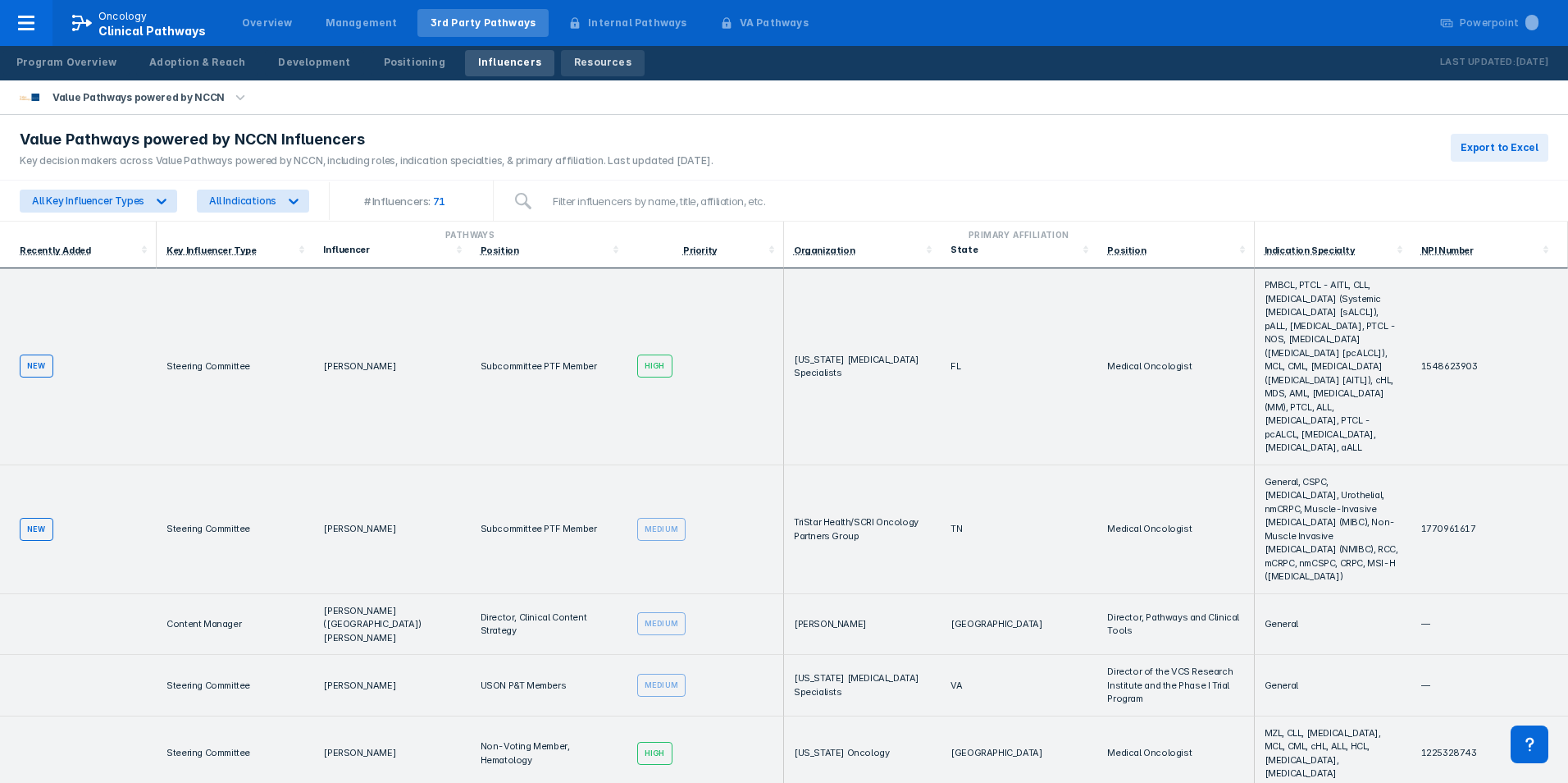
click at [576, 66] on div "Resources" at bounding box center [603, 62] width 58 height 15
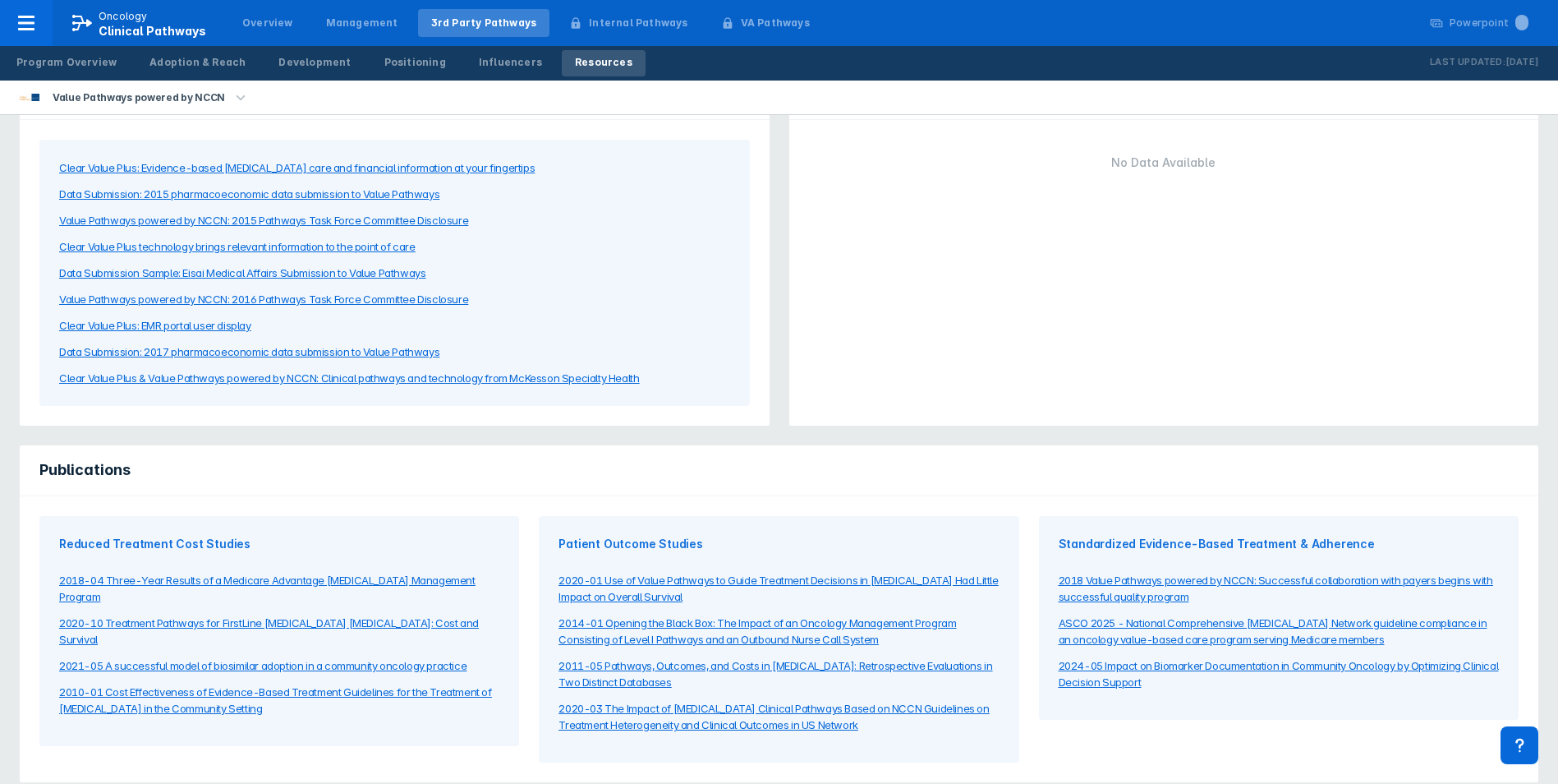
scroll to position [83, 0]
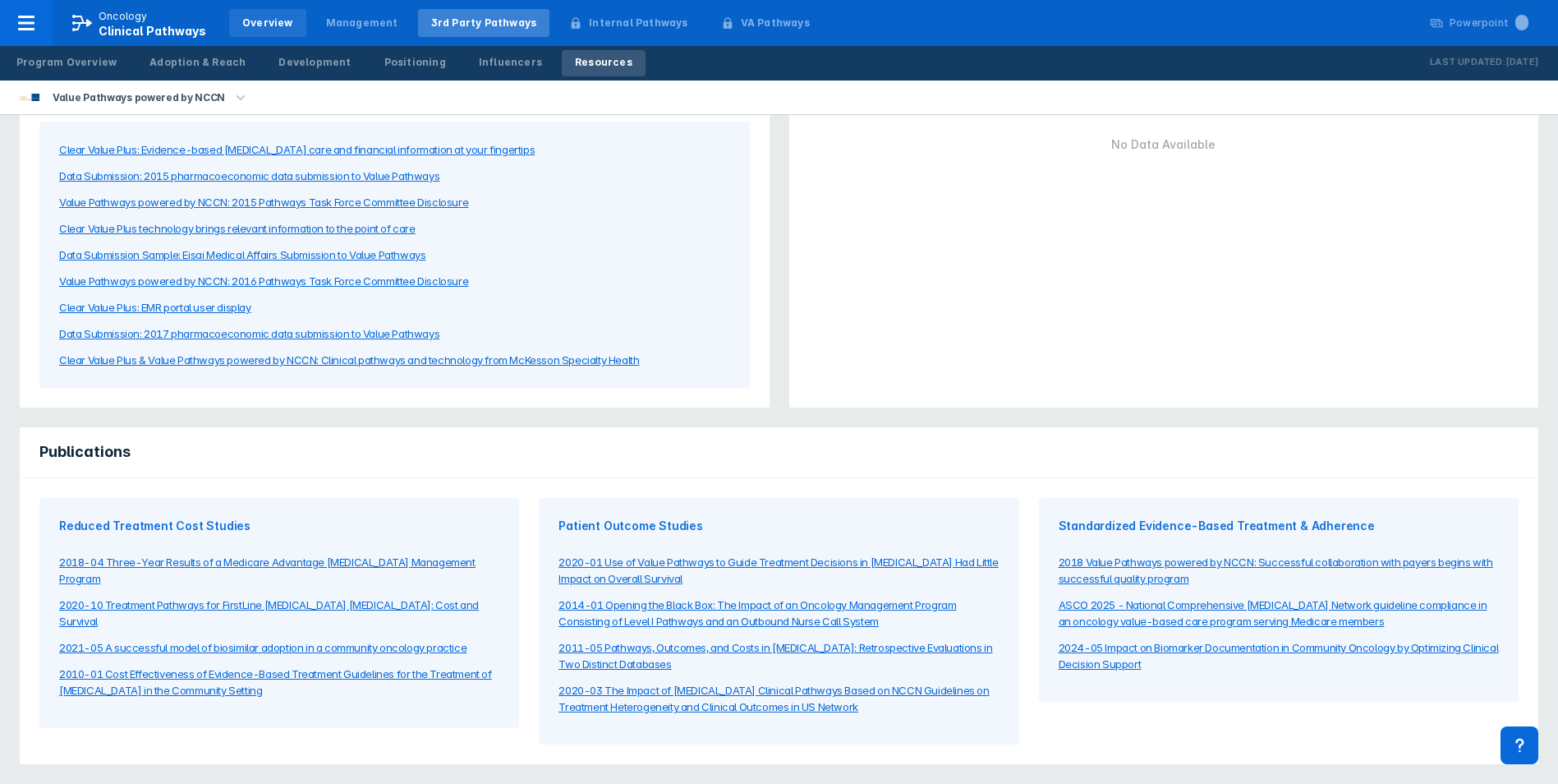
click at [249, 25] on div "Overview" at bounding box center [268, 23] width 51 height 15
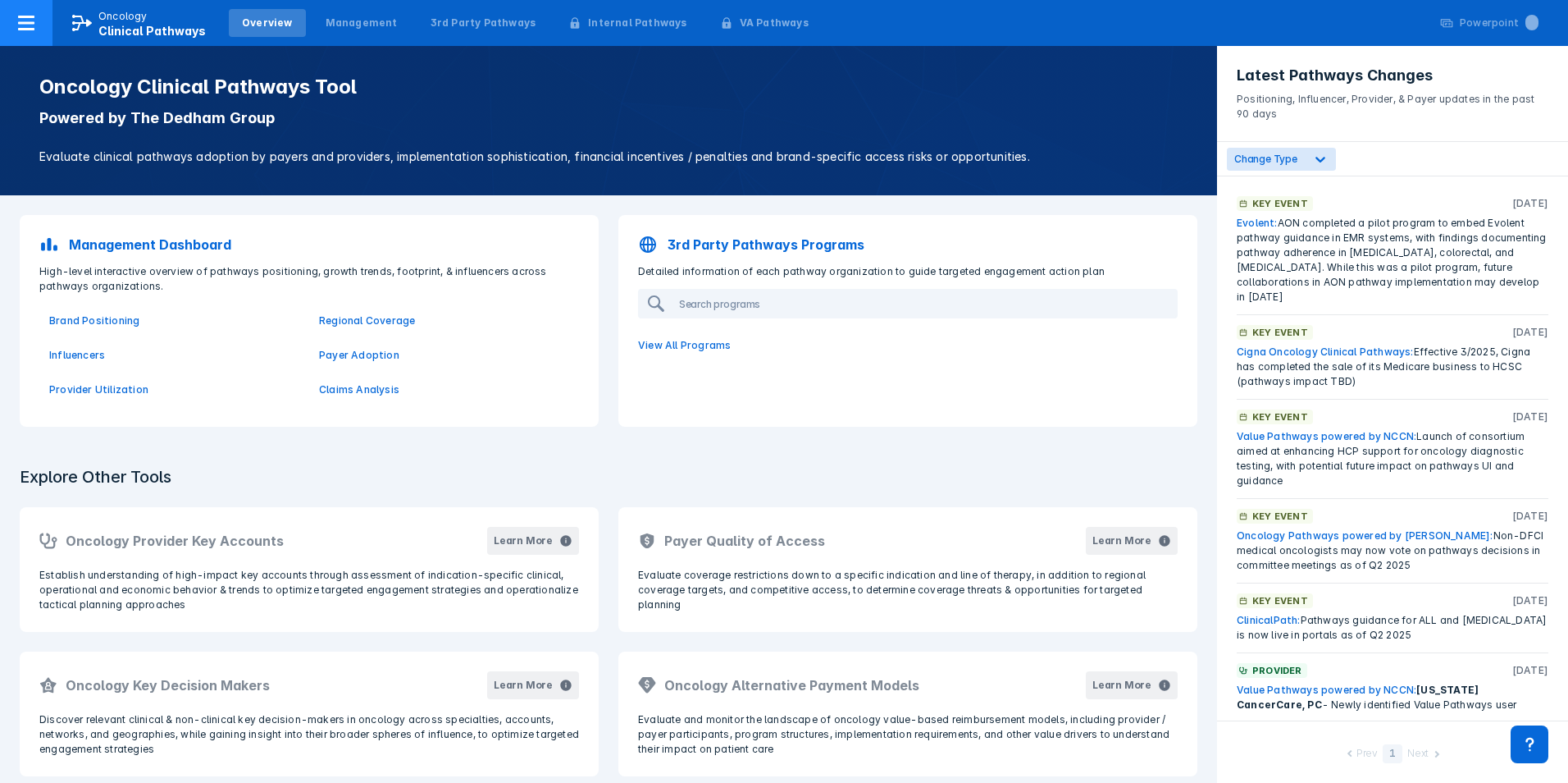
click at [23, 26] on icon at bounding box center [27, 23] width 20 height 20
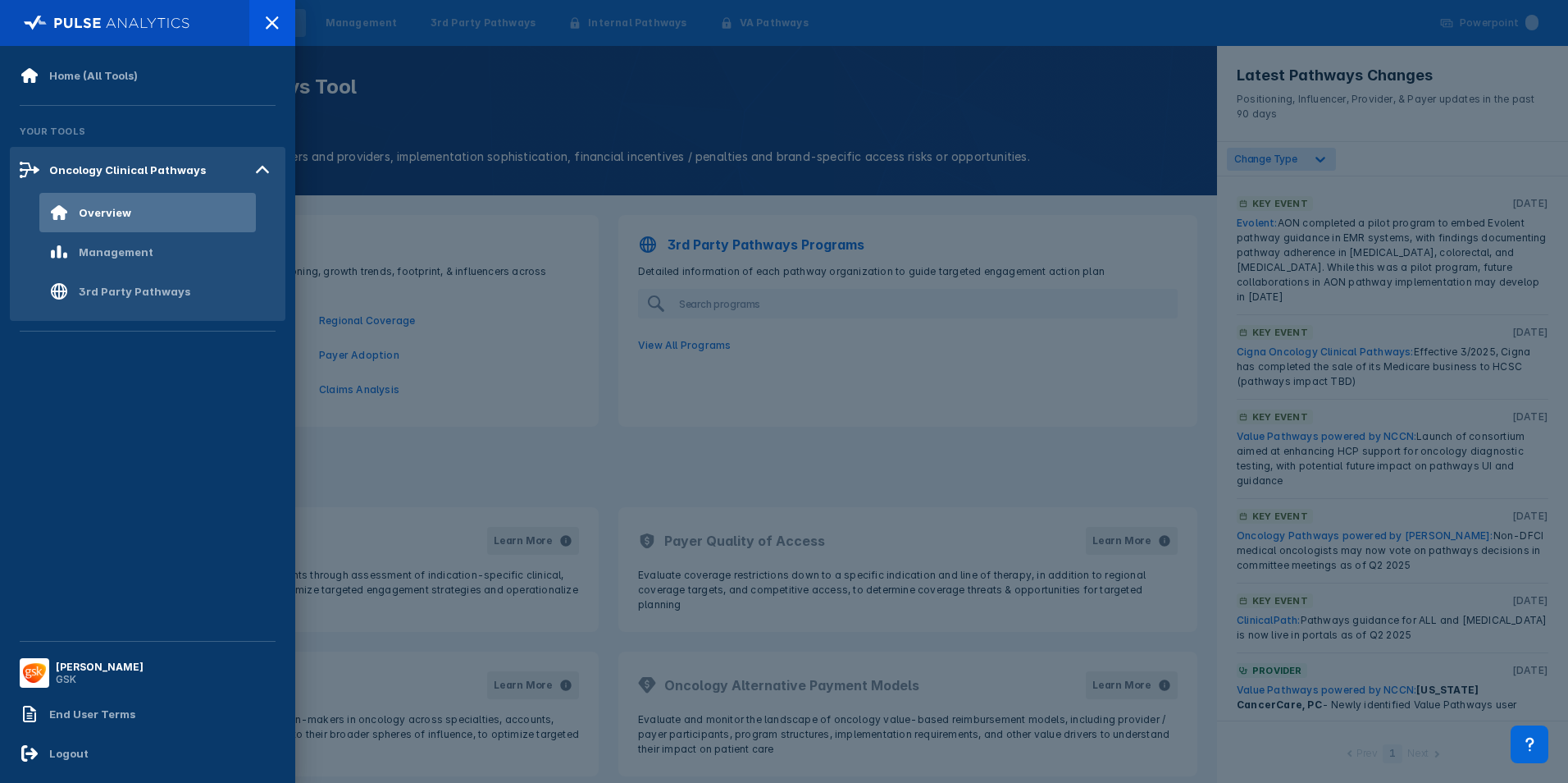
click at [23, 26] on div at bounding box center [105, 23] width 171 height 23
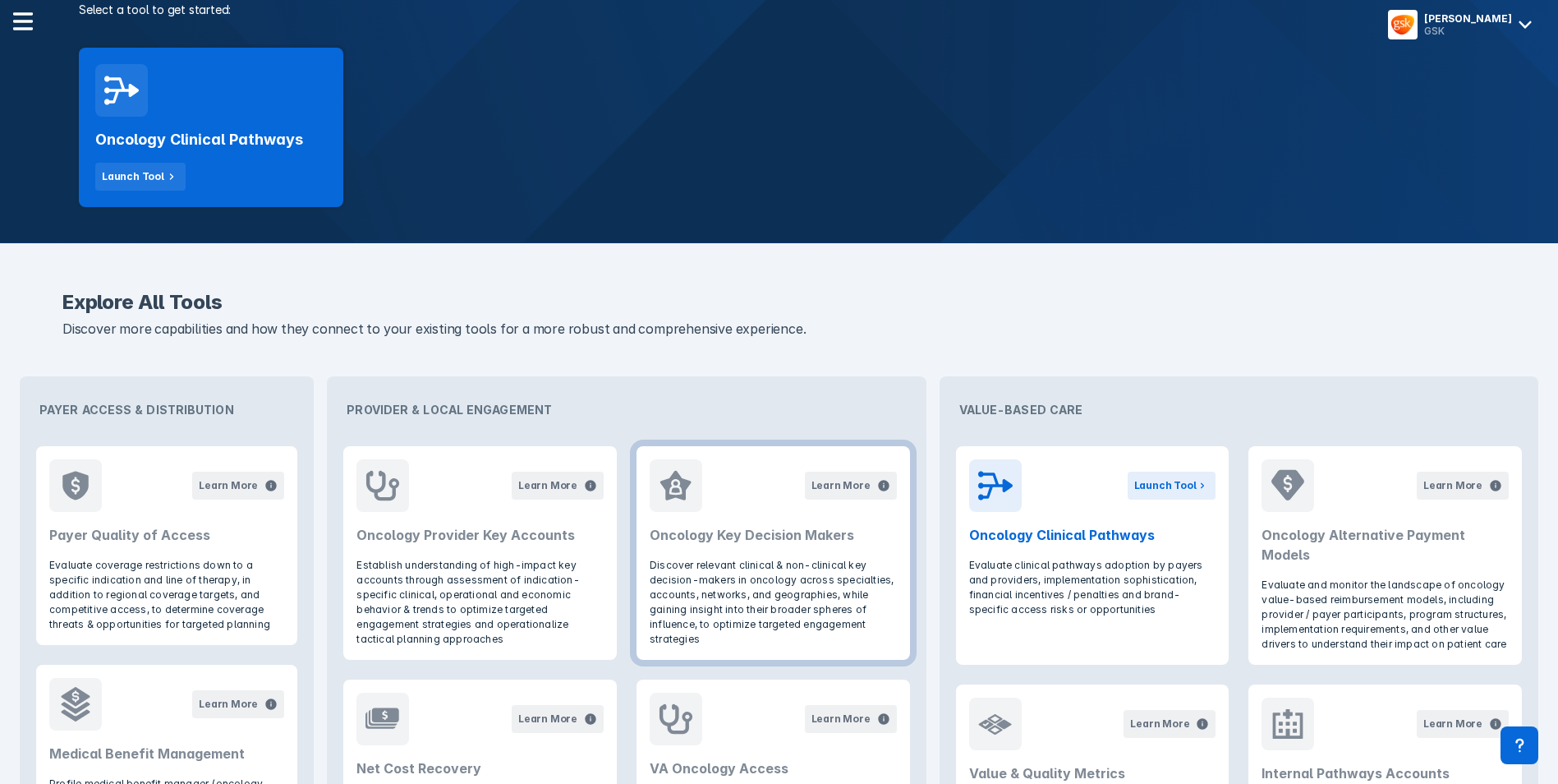
scroll to position [548, 0]
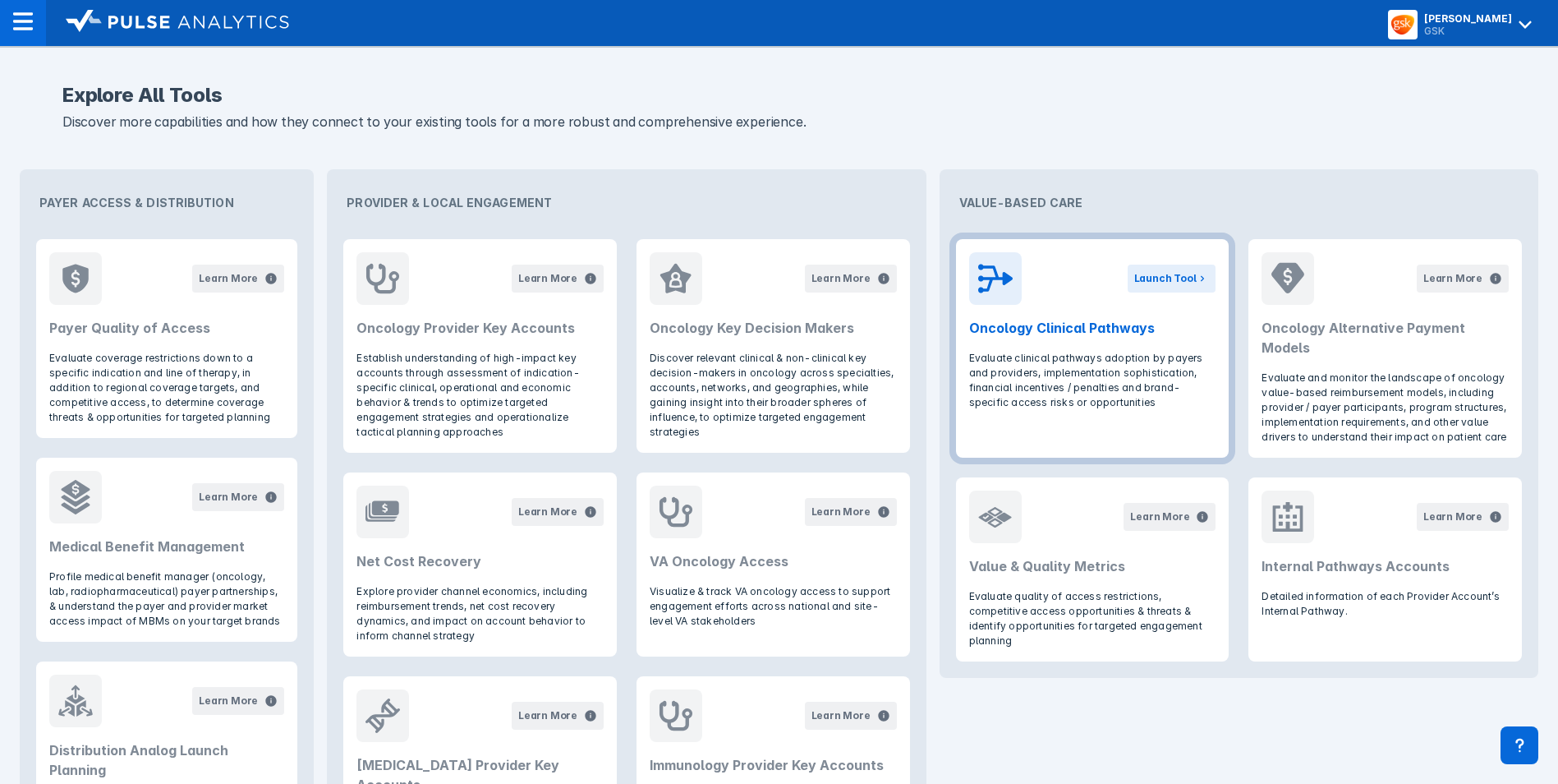
click at [1151, 356] on p "Evaluate clinical pathways adoption by payers and providers, implementation sop…" at bounding box center [1093, 380] width 247 height 60
